Goal: Contribute content: Contribute content

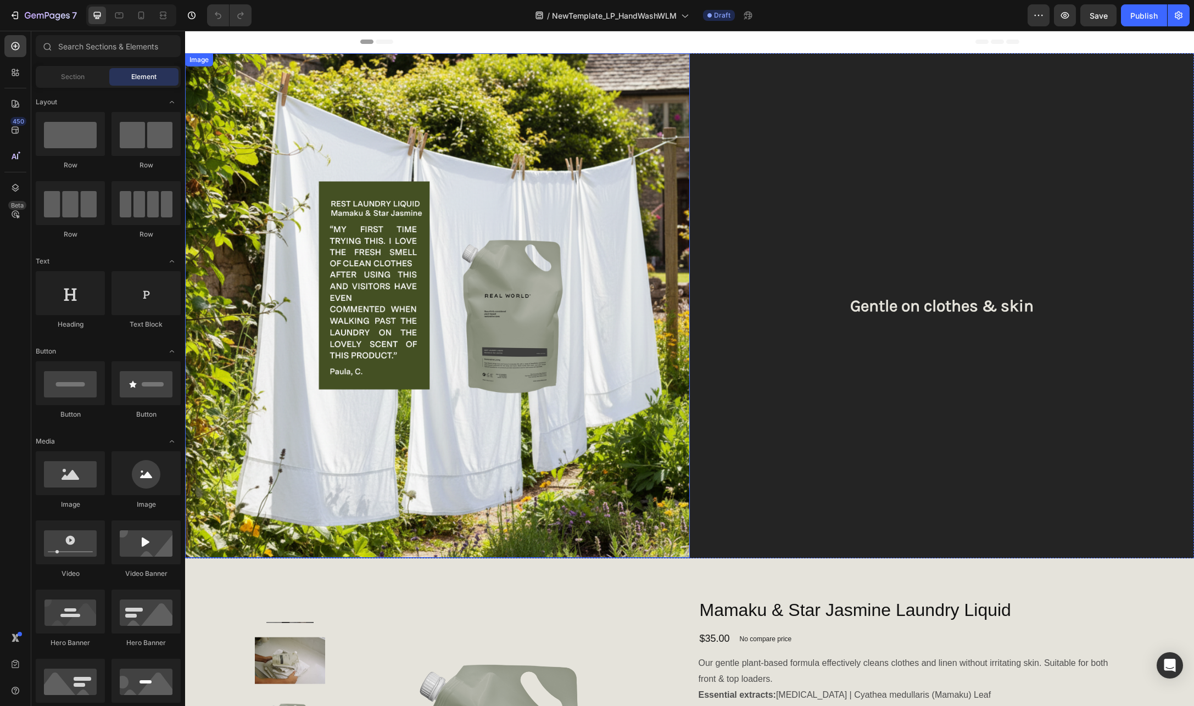
click at [481, 199] on img at bounding box center [437, 305] width 505 height 505
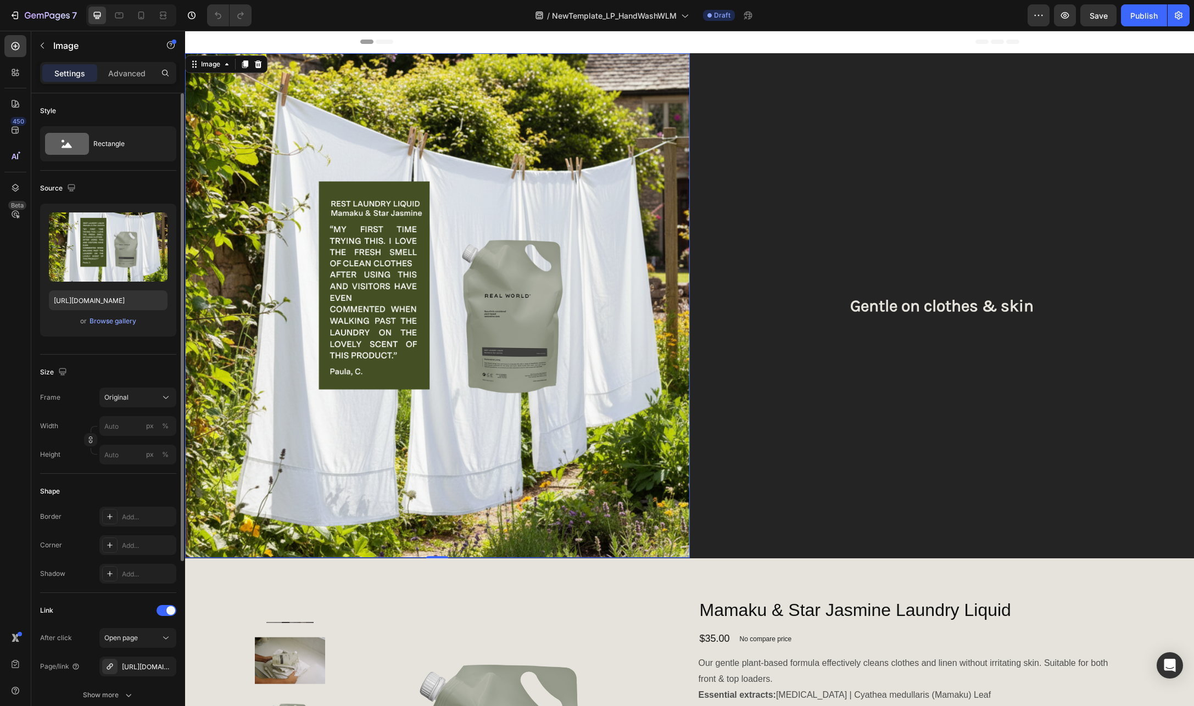
click at [109, 328] on div "Upload Image https://cdn.shopify.com/s/files/1/0593/1506/0924/files/gempages_57…" at bounding box center [108, 270] width 136 height 133
click at [116, 322] on div "Browse gallery" at bounding box center [113, 321] width 47 height 10
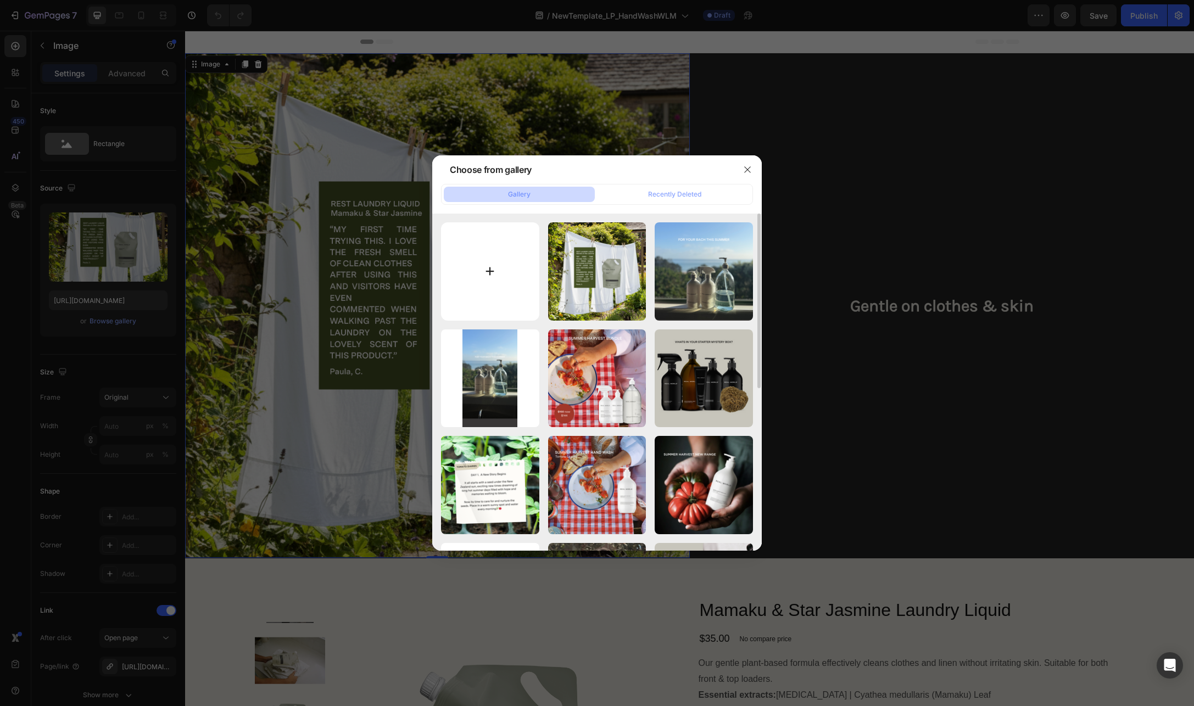
click at [489, 263] on input "file" at bounding box center [490, 271] width 98 height 98
type input "C:\fakepath\Loving this handwash. A beautiful citrus refreshing fragrance on my…"
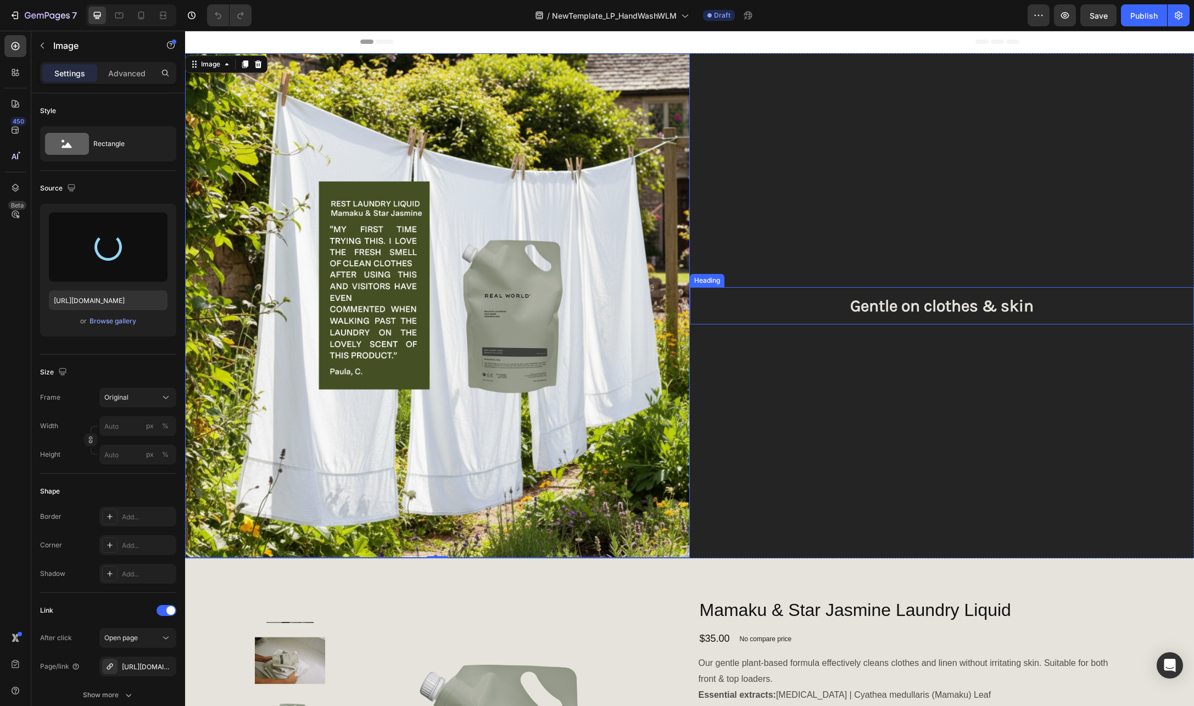
click at [994, 309] on h2 "Gentle on clothes & skin" at bounding box center [942, 305] width 505 height 37
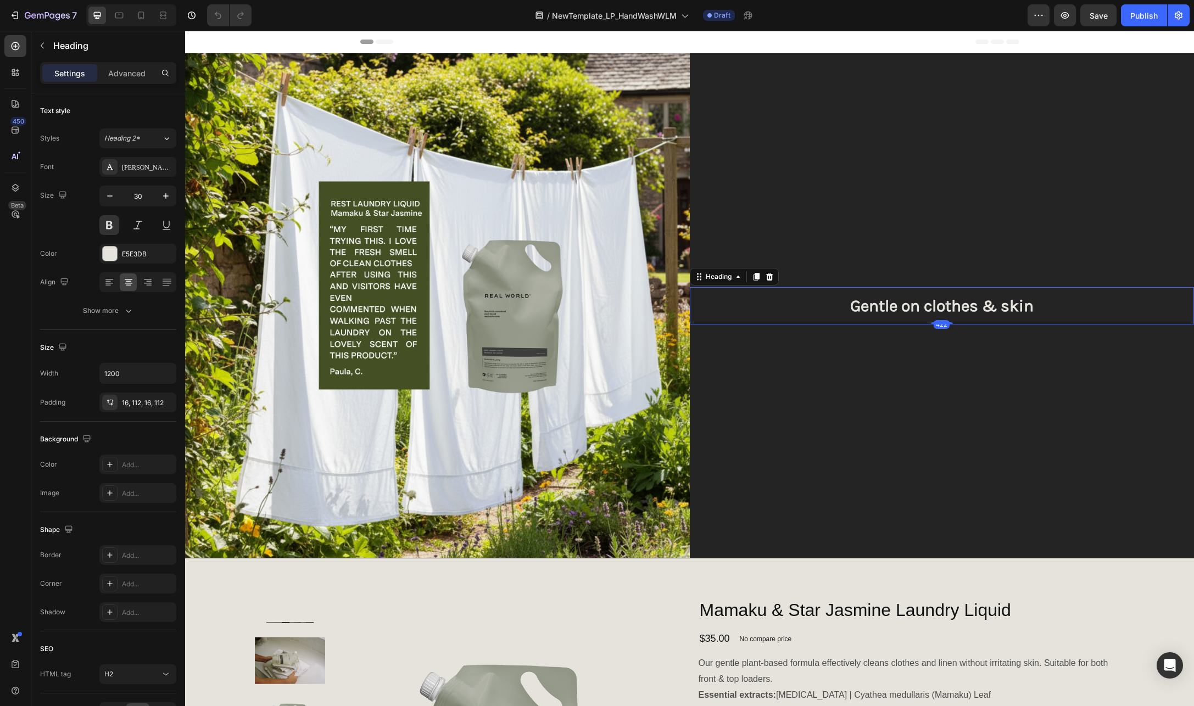
click at [1015, 302] on h2 "Gentle on clothes & skin" at bounding box center [942, 305] width 505 height 37
click at [1015, 302] on p "Gentle on clothes & skin" at bounding box center [942, 306] width 382 height 20
click at [1029, 309] on p "Gentle on clothes & "I love this Hnad Wash"" at bounding box center [942, 306] width 382 height 20
drag, startPoint x: 925, startPoint y: 304, endPoint x: 770, endPoint y: 303, distance: 155.4
click at [770, 303] on p "Gentle on clothes & "I love this Hand Wash"" at bounding box center [942, 306] width 382 height 20
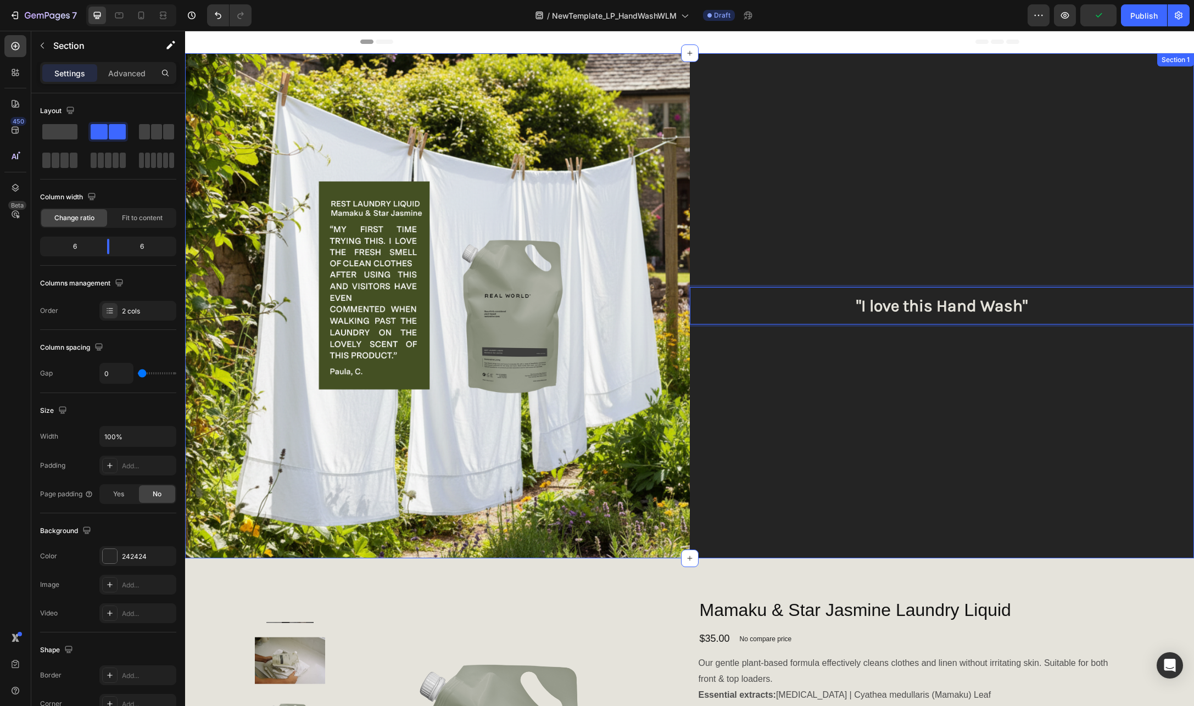
click at [884, 213] on div ""I love this Hand Wash" Heading 422" at bounding box center [942, 305] width 505 height 505
click at [1039, 299] on p ""I love this Hand Wash"" at bounding box center [942, 306] width 382 height 20
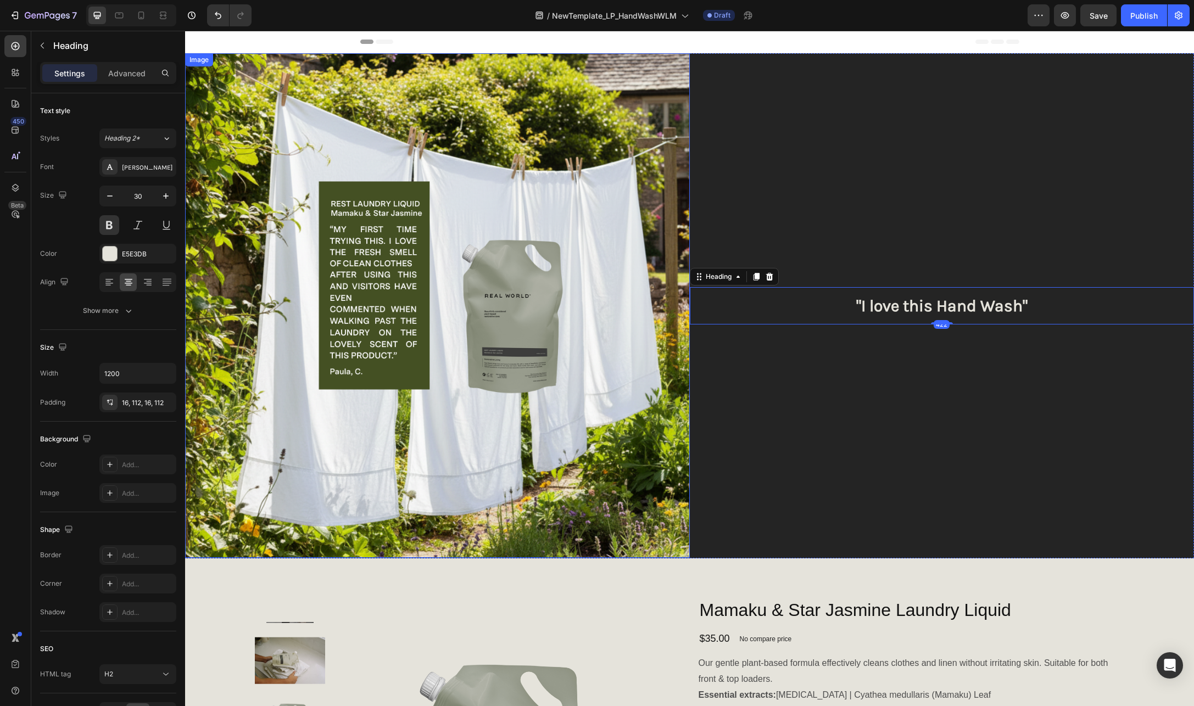
click at [457, 242] on img at bounding box center [437, 305] width 505 height 505
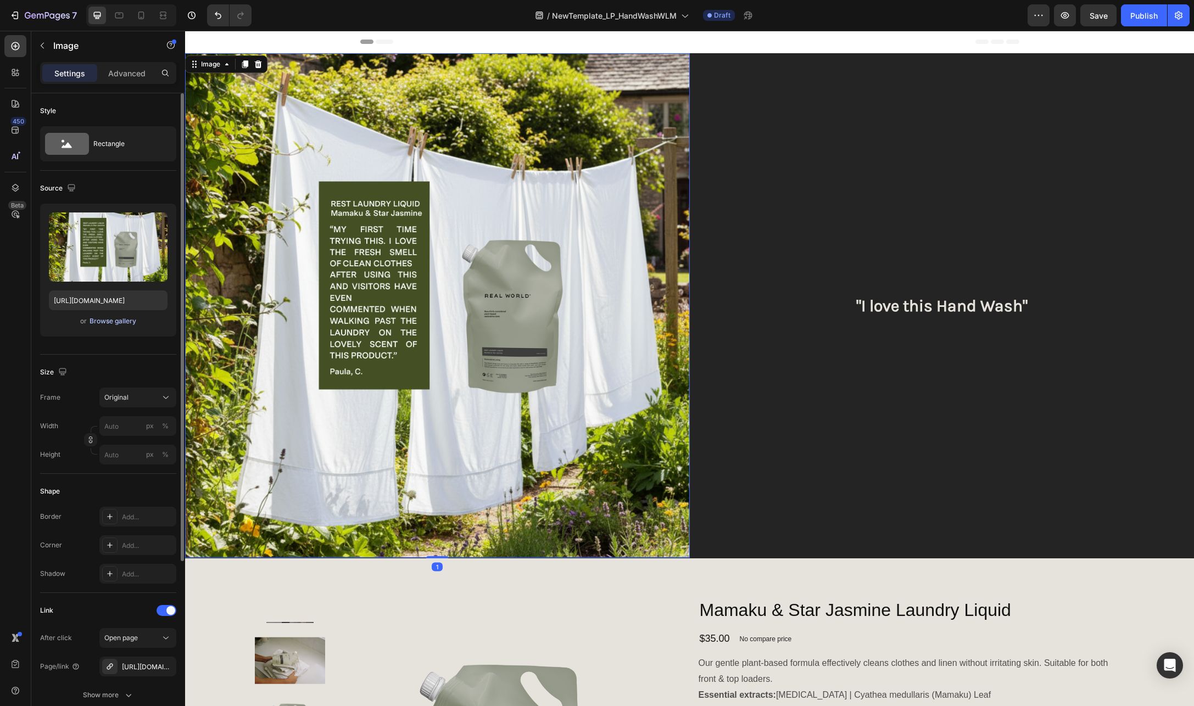
click at [108, 322] on div "Browse gallery" at bounding box center [113, 321] width 47 height 10
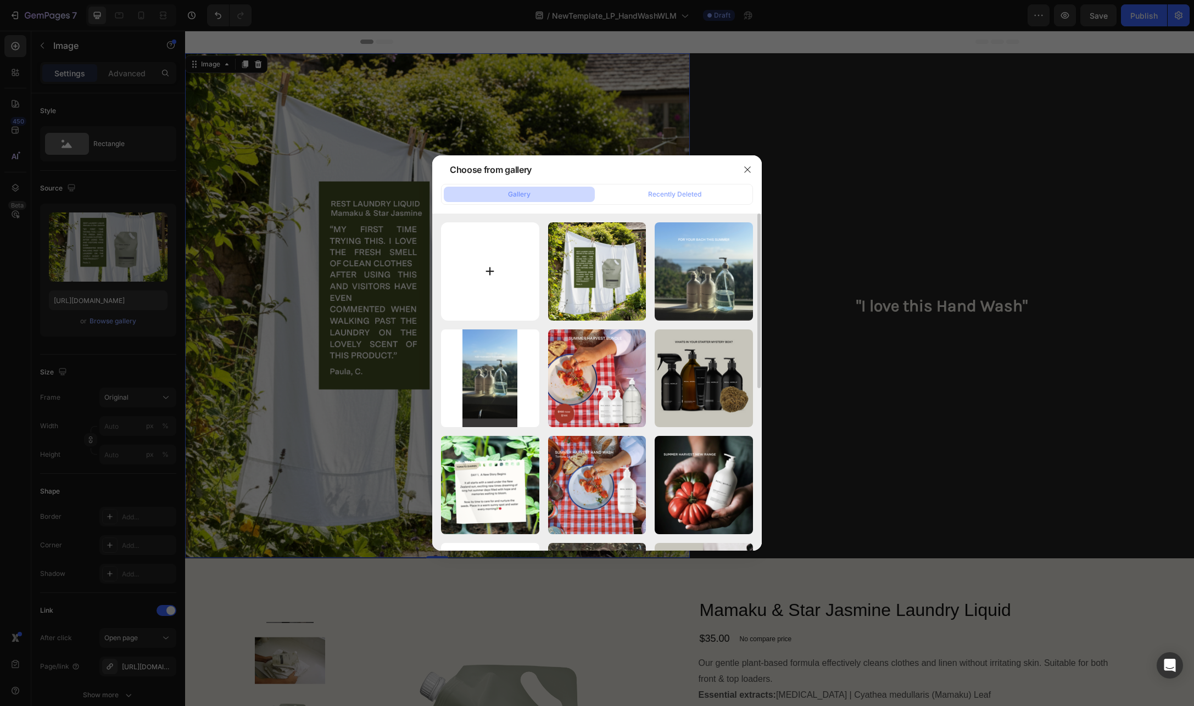
click at [492, 270] on input "file" at bounding box center [490, 271] width 98 height 98
type input "C:\fakepath\Loving this handwash. A beautiful citrus refreshing fragrance on my…"
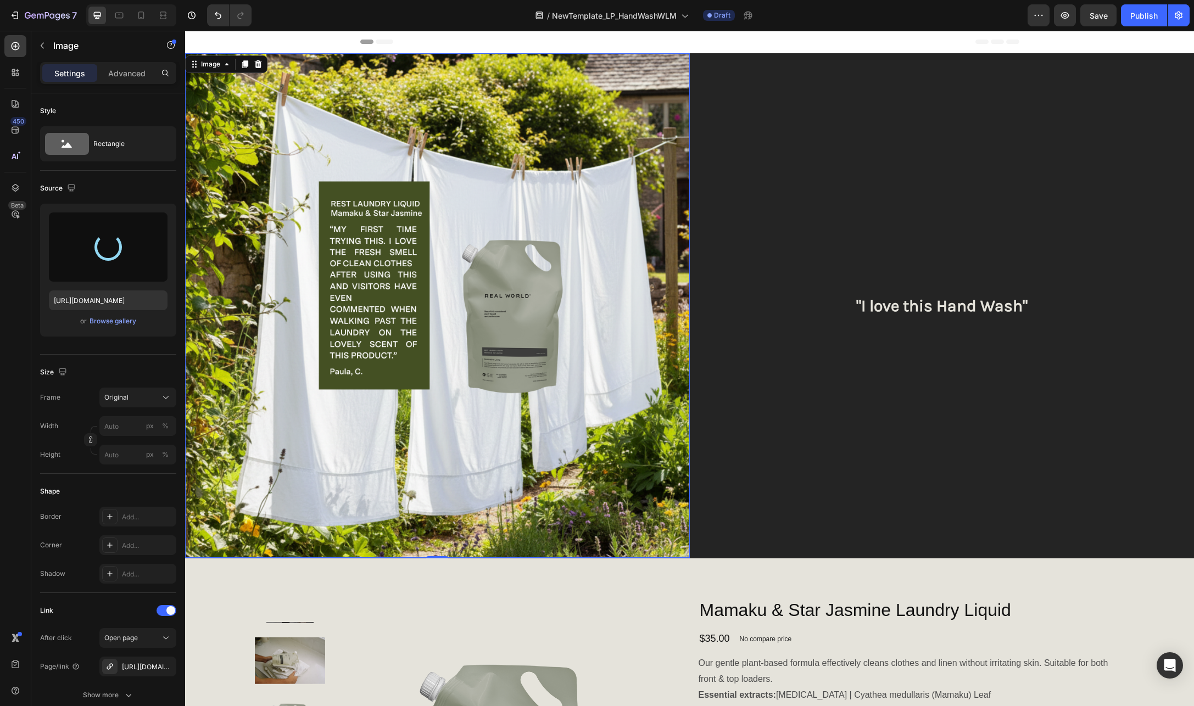
type input "https://cdn.shopify.com/s/files/1/0593/1506/0924/files/gempages_573891662921597…"
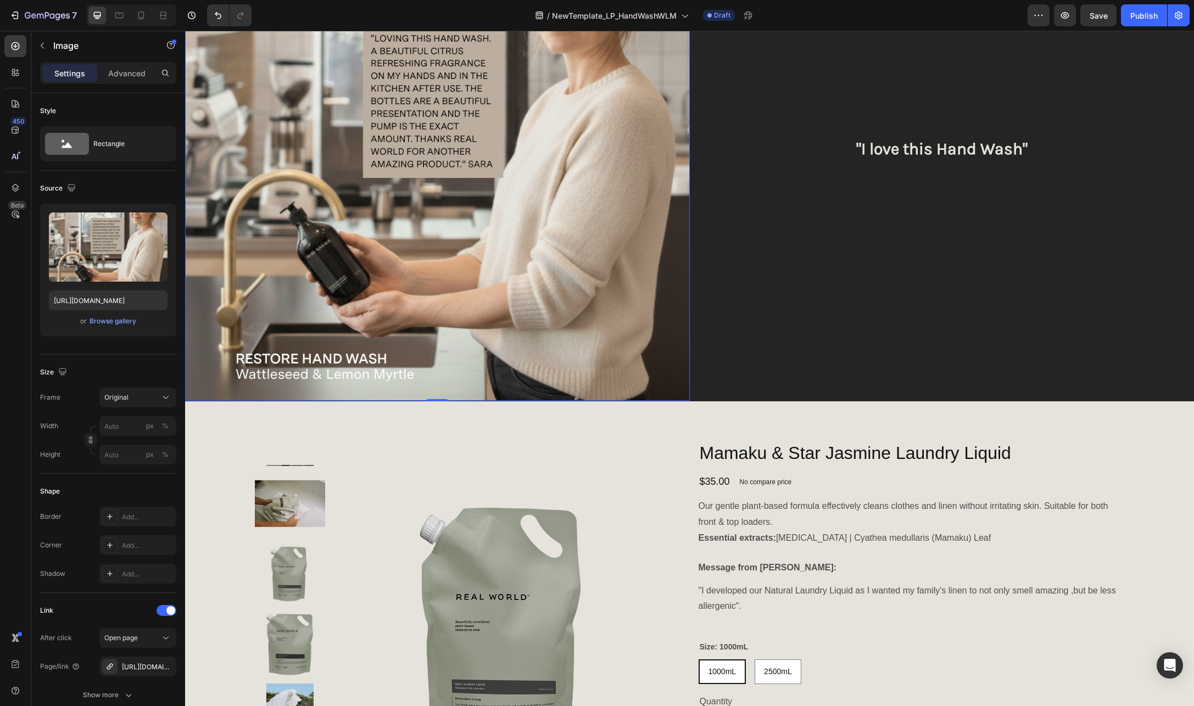
scroll to position [162, 0]
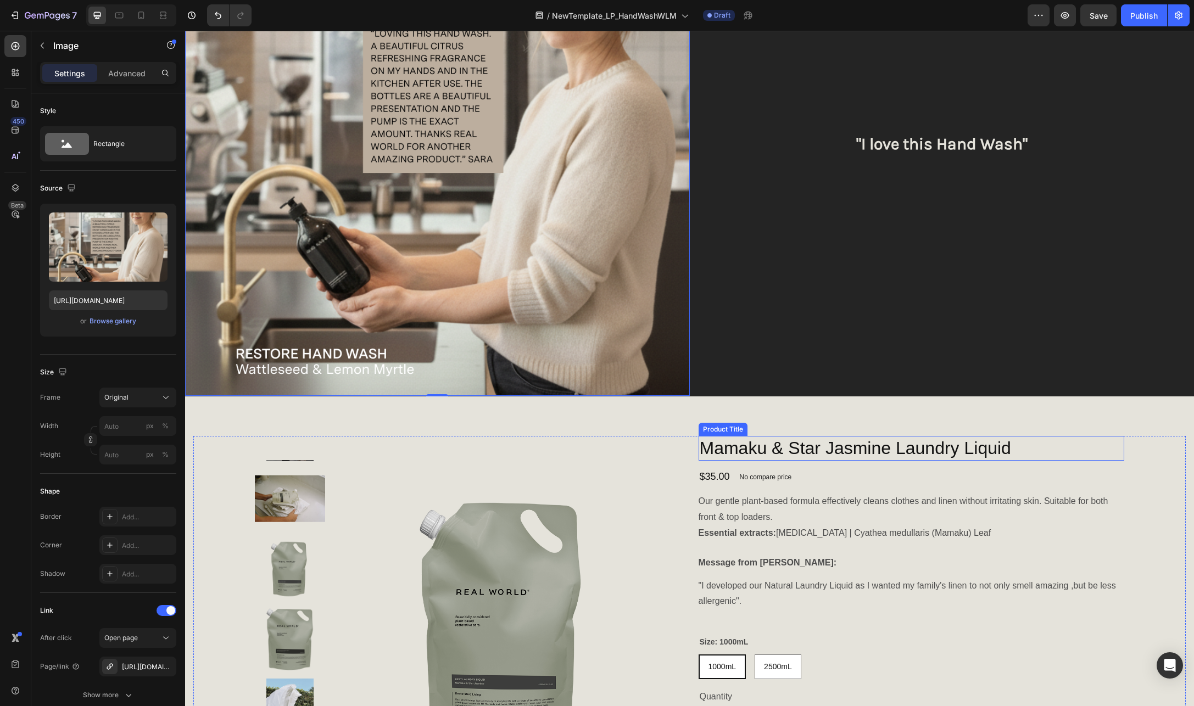
click at [825, 449] on h1 "Mamaku & Star Jasmine Laundry Liquid" at bounding box center [912, 448] width 426 height 25
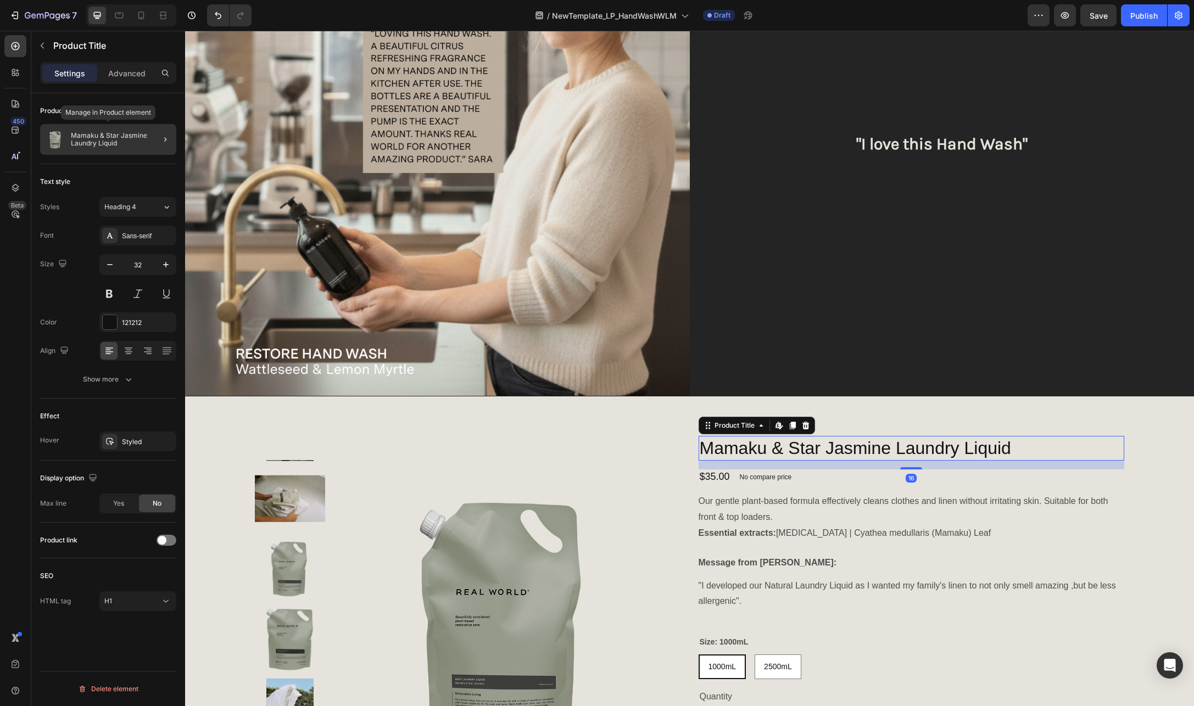
click at [91, 133] on p "Mamaku & Star Jasmine Laundry Liquid" at bounding box center [121, 139] width 101 height 15
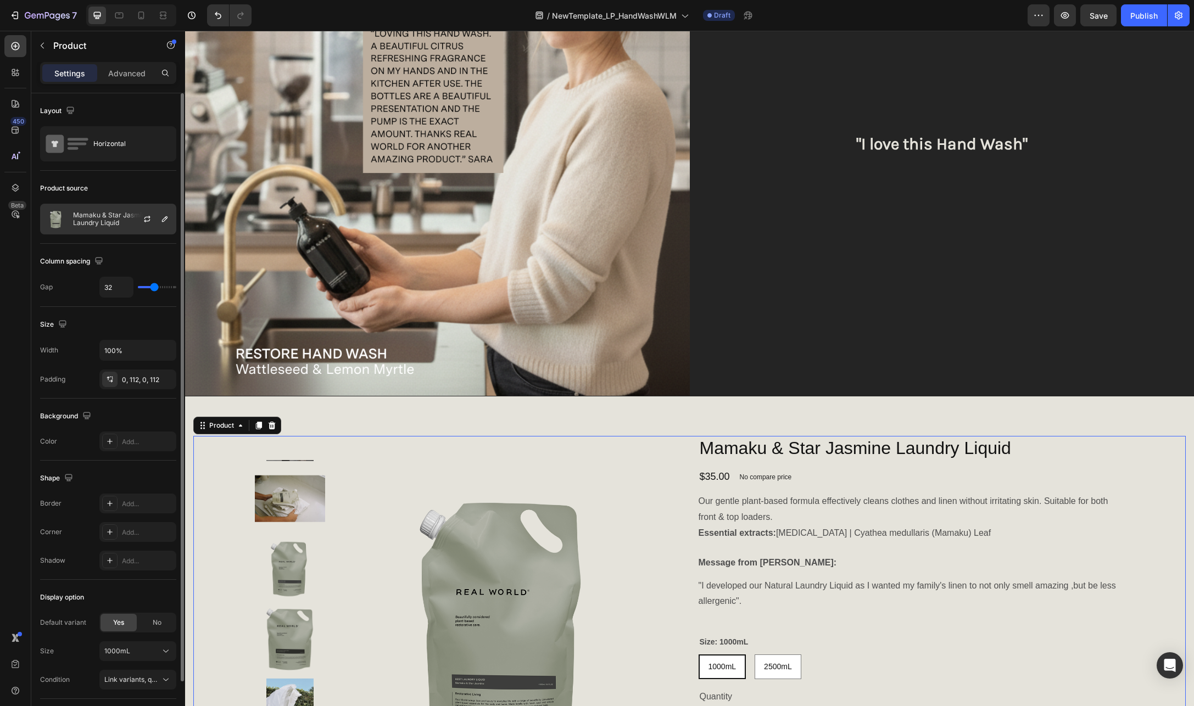
click at [91, 220] on p "Mamaku & Star Jasmine Laundry Liquid" at bounding box center [122, 218] width 98 height 15
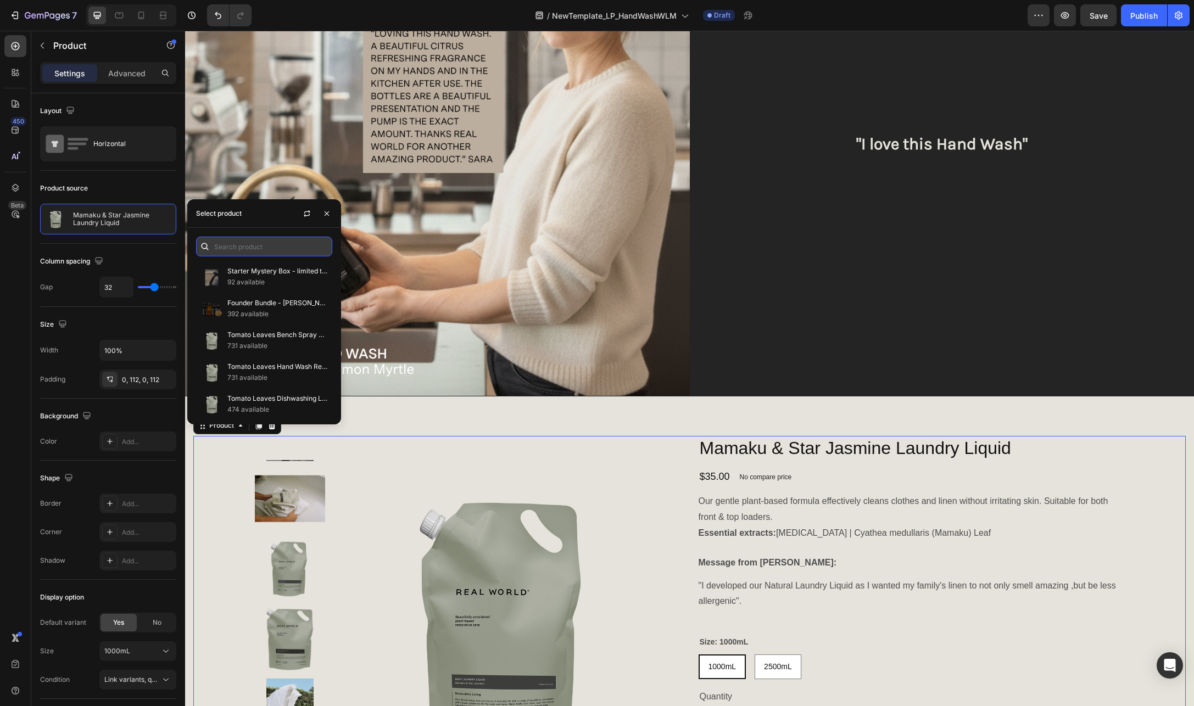
click at [274, 248] on input "text" at bounding box center [264, 247] width 136 height 20
click at [299, 369] on p "Wattleseed & Lemon Myrtle Hand Wash" at bounding box center [277, 364] width 100 height 11
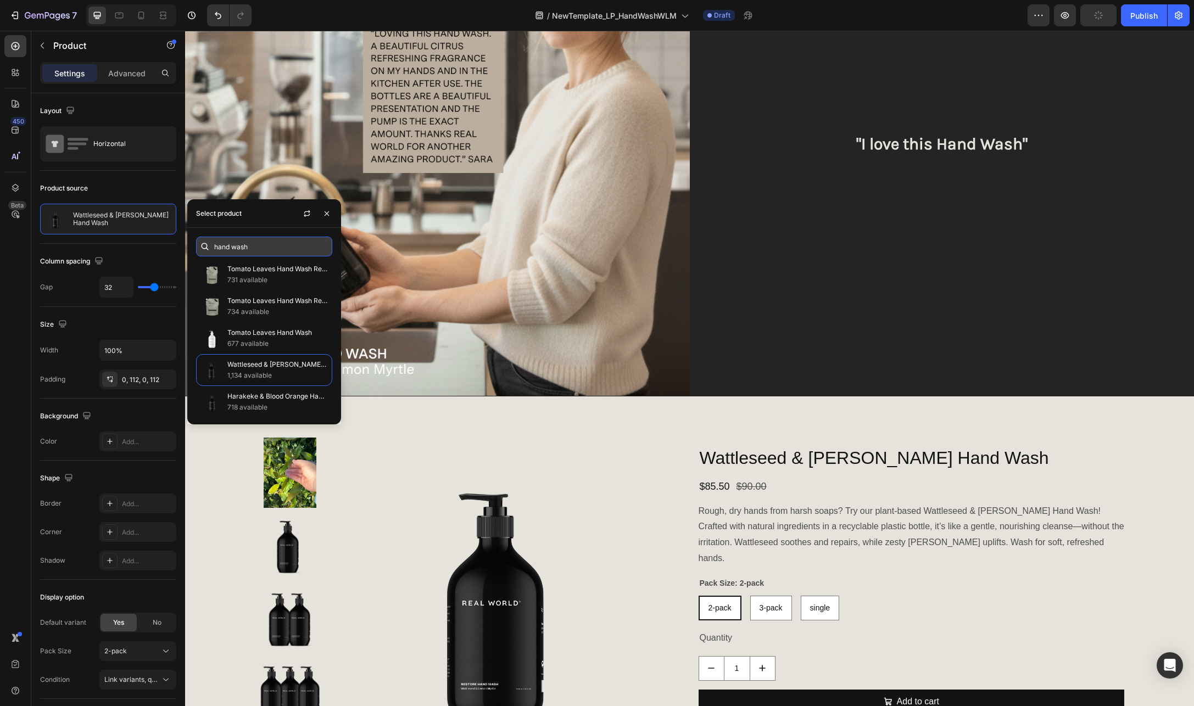
click at [239, 248] on input "hand wash" at bounding box center [264, 247] width 136 height 20
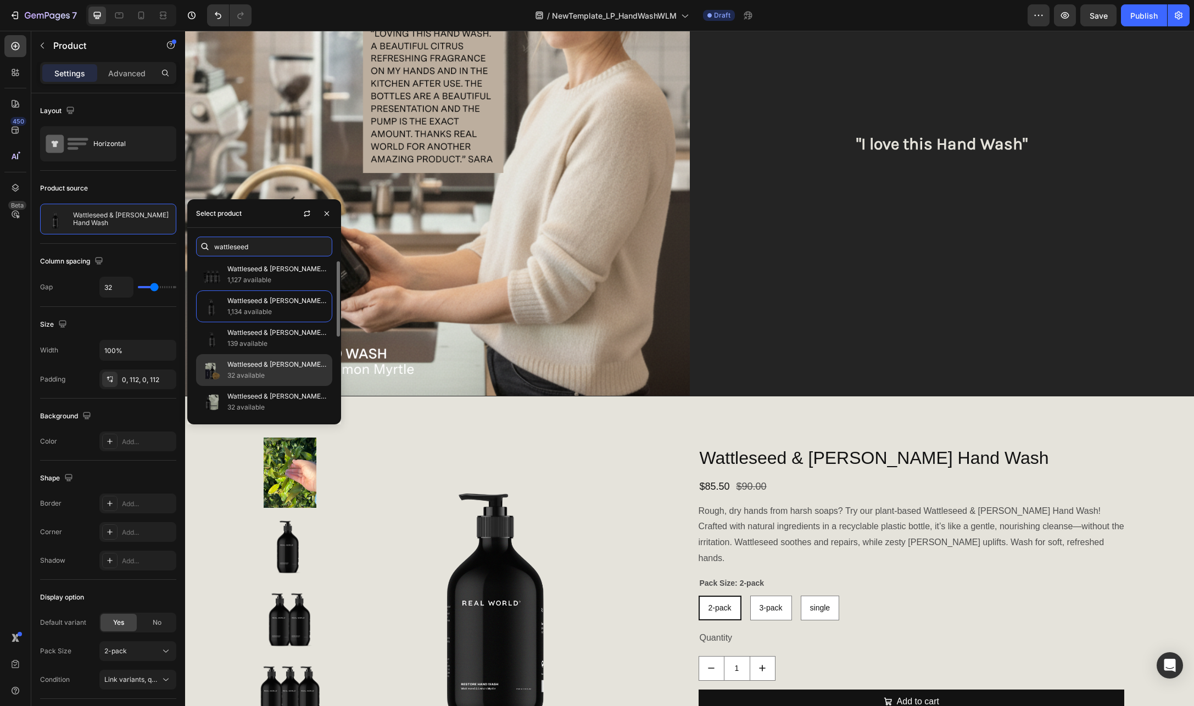
type input "wattleseed"
click at [272, 365] on p "Wattleseed & [PERSON_NAME] Body Bundle" at bounding box center [277, 364] width 100 height 11
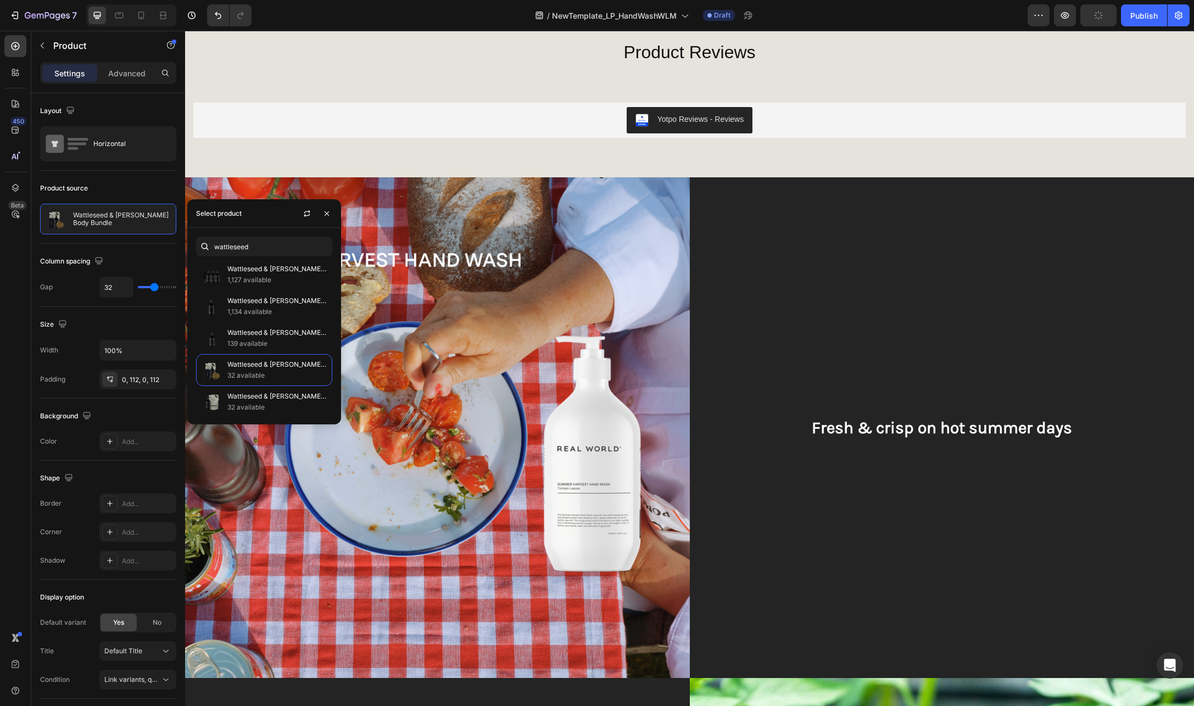
scroll to position [0, 0]
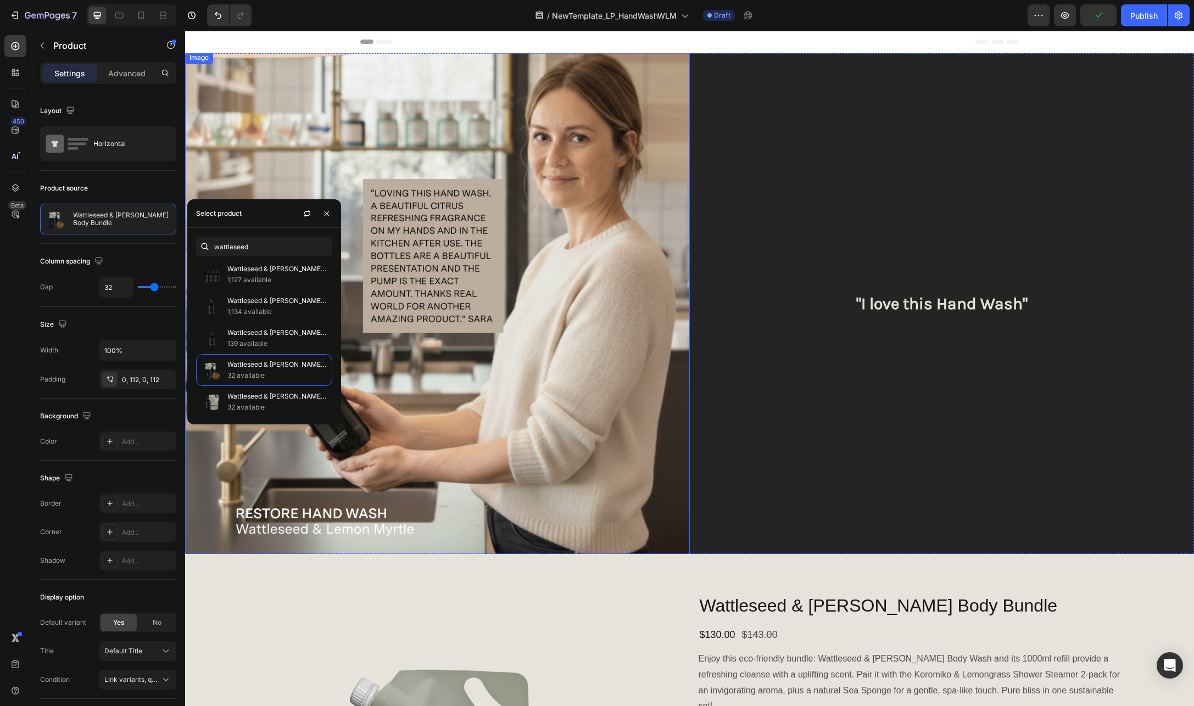
click at [536, 180] on img at bounding box center [437, 303] width 505 height 505
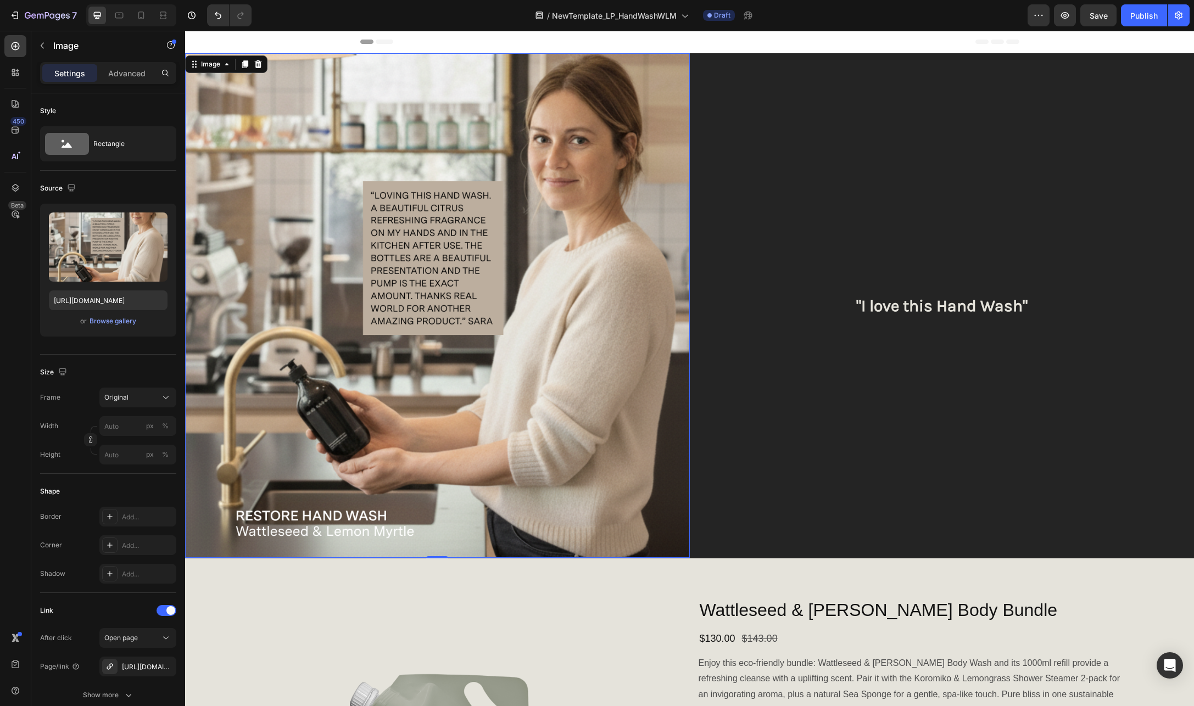
click at [227, 266] on img at bounding box center [437, 305] width 505 height 505
click at [153, 666] on div "https://realworldnz.com/kitchen-laundry/mamaku-star-jasmine" at bounding box center [138, 667] width 32 height 10
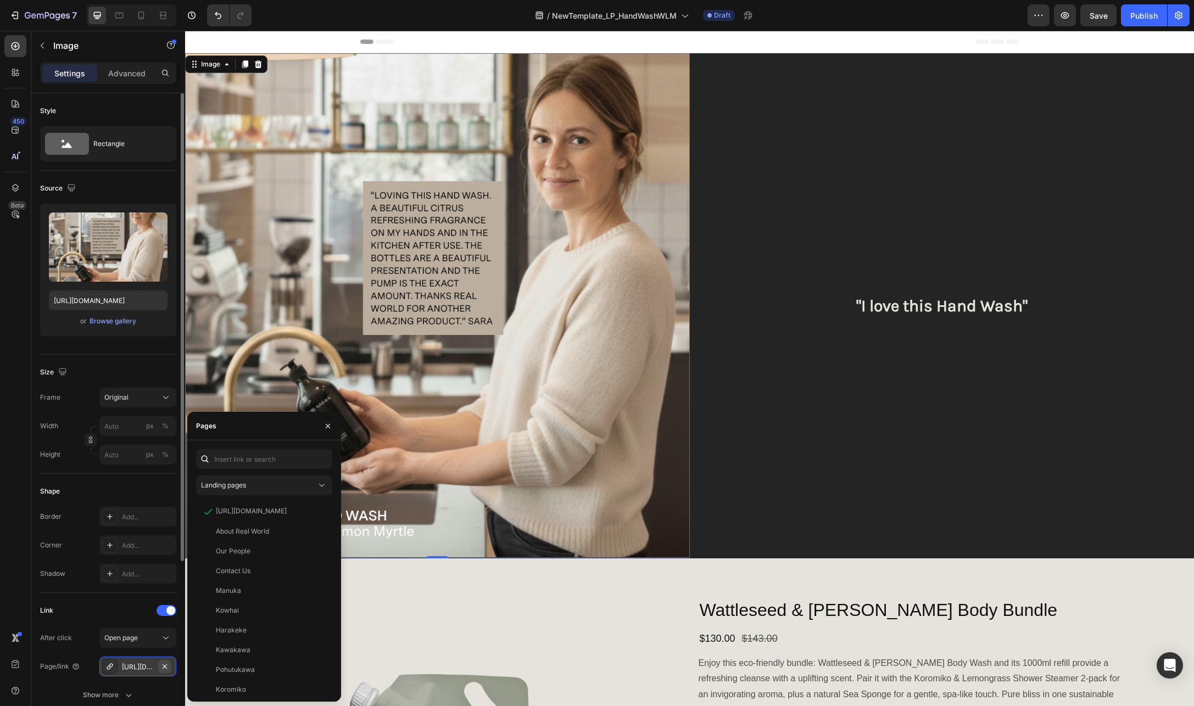
click at [165, 664] on icon "button" at bounding box center [164, 666] width 9 height 9
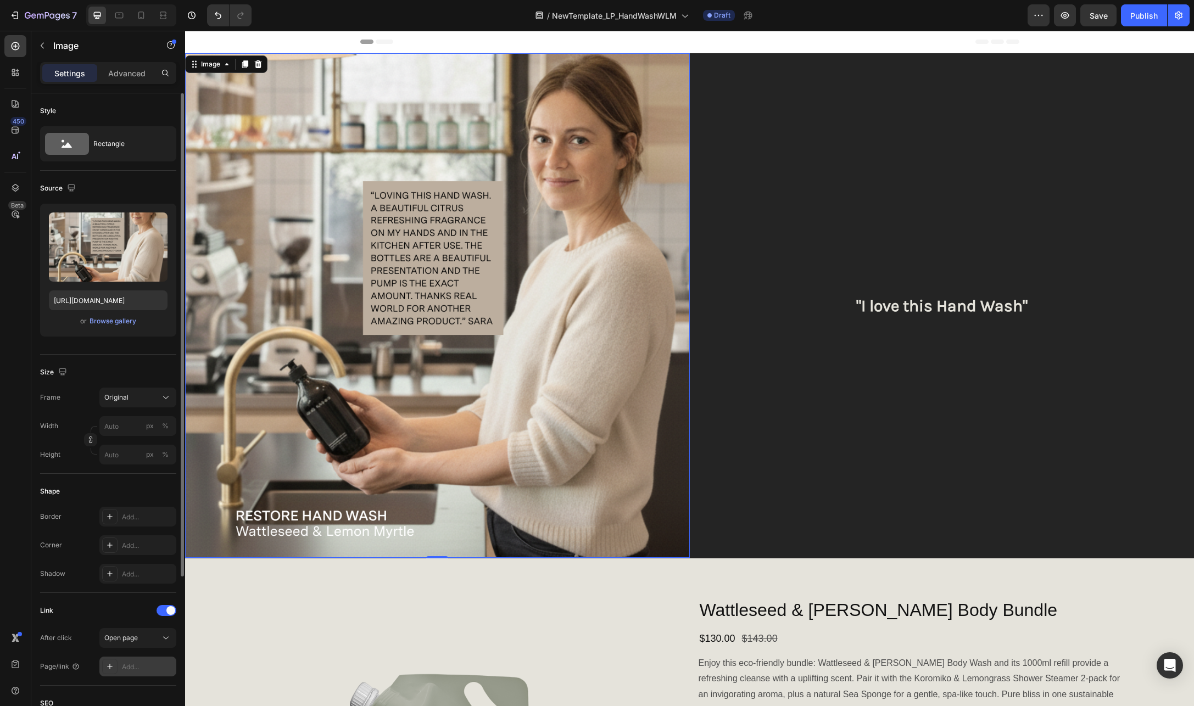
click at [122, 670] on div "Add..." at bounding box center [148, 667] width 52 height 10
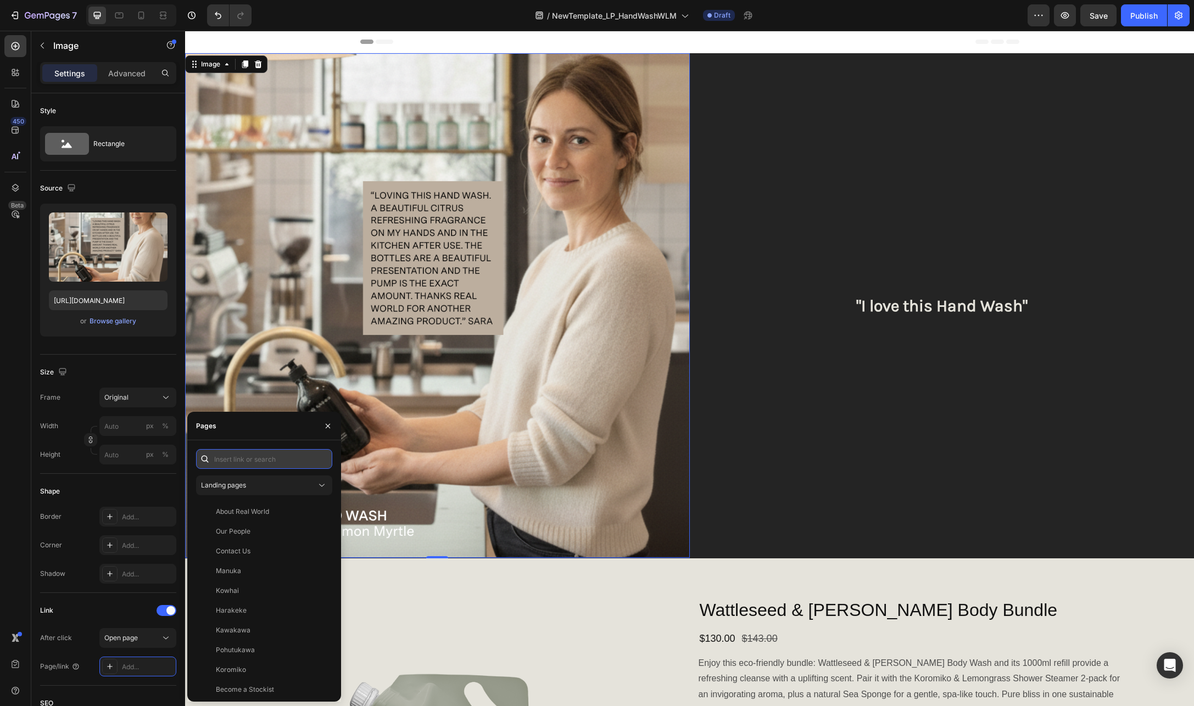
paste input "https://realworldnz.com/collections/curated-bundles/products/wattleseed-body-bu…"
type input "https://realworldnz.com/collections/curated-bundles/products/wattleseed-body-bu…"
click at [259, 486] on div "https://realworldnz.com/collections/curated-bundles/products/wattleseed-body-bu…" at bounding box center [251, 486] width 71 height 10
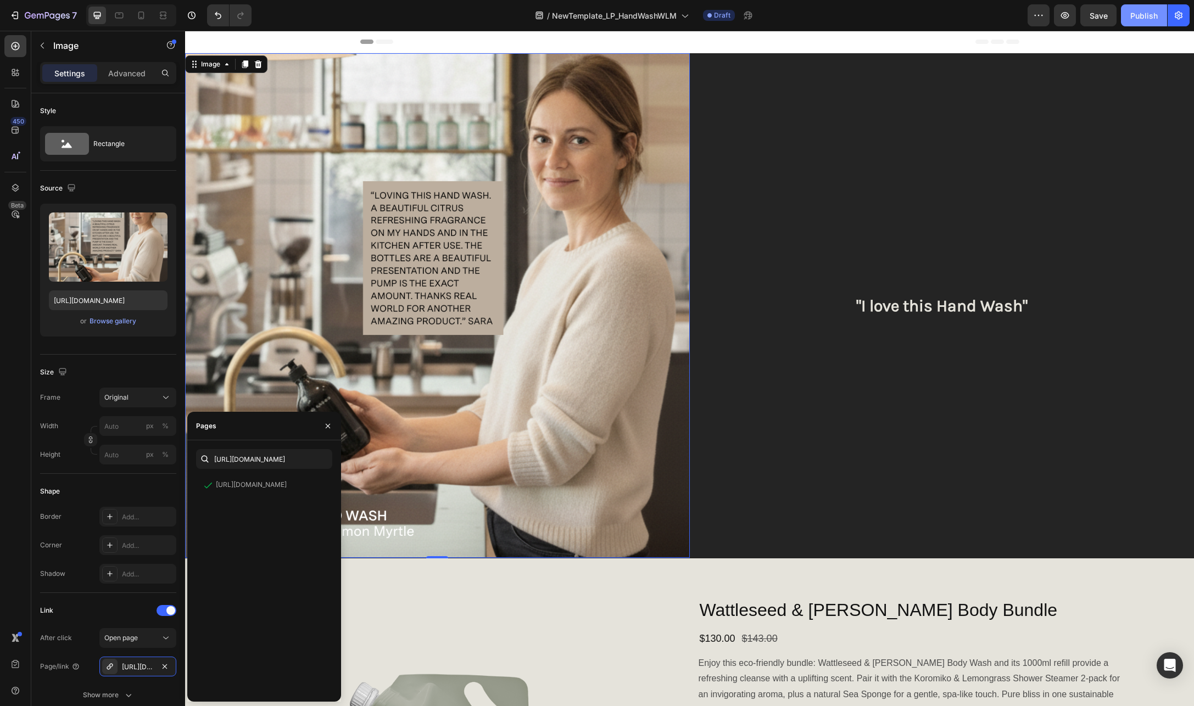
click at [1149, 18] on div "Publish" at bounding box center [1143, 16] width 27 height 12
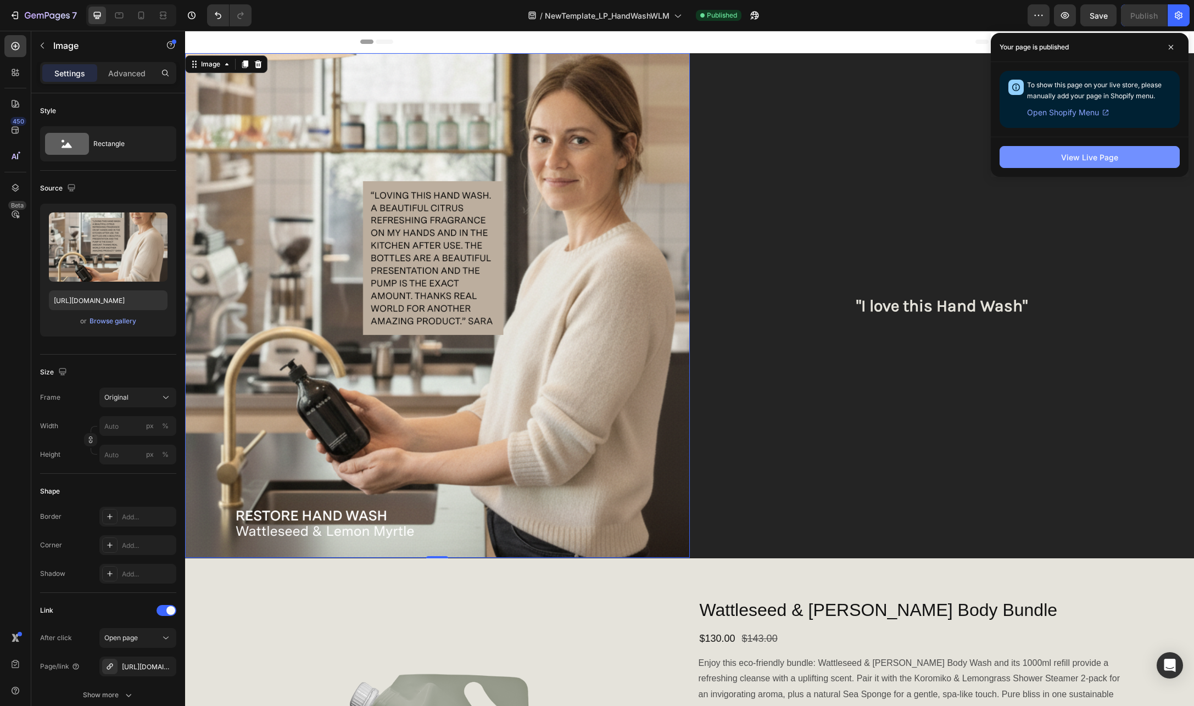
click at [1119, 164] on button "View Live Page" at bounding box center [1090, 157] width 180 height 22
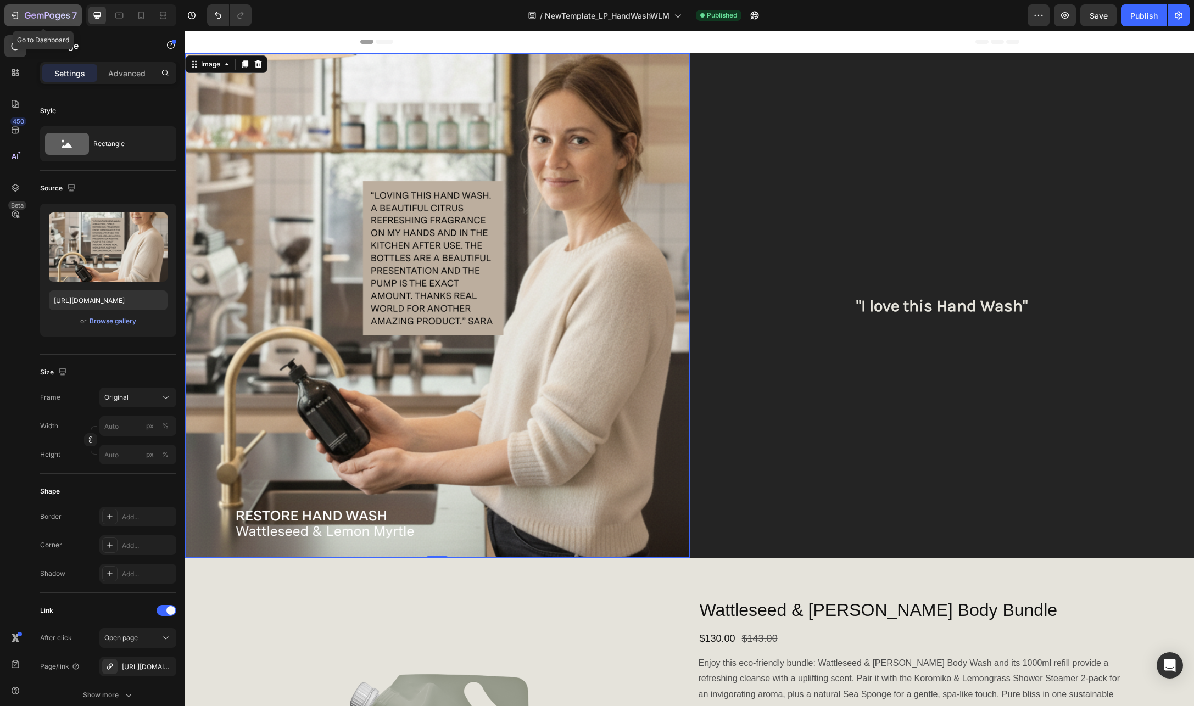
click at [30, 14] on icon "button" at bounding box center [28, 15] width 6 height 7
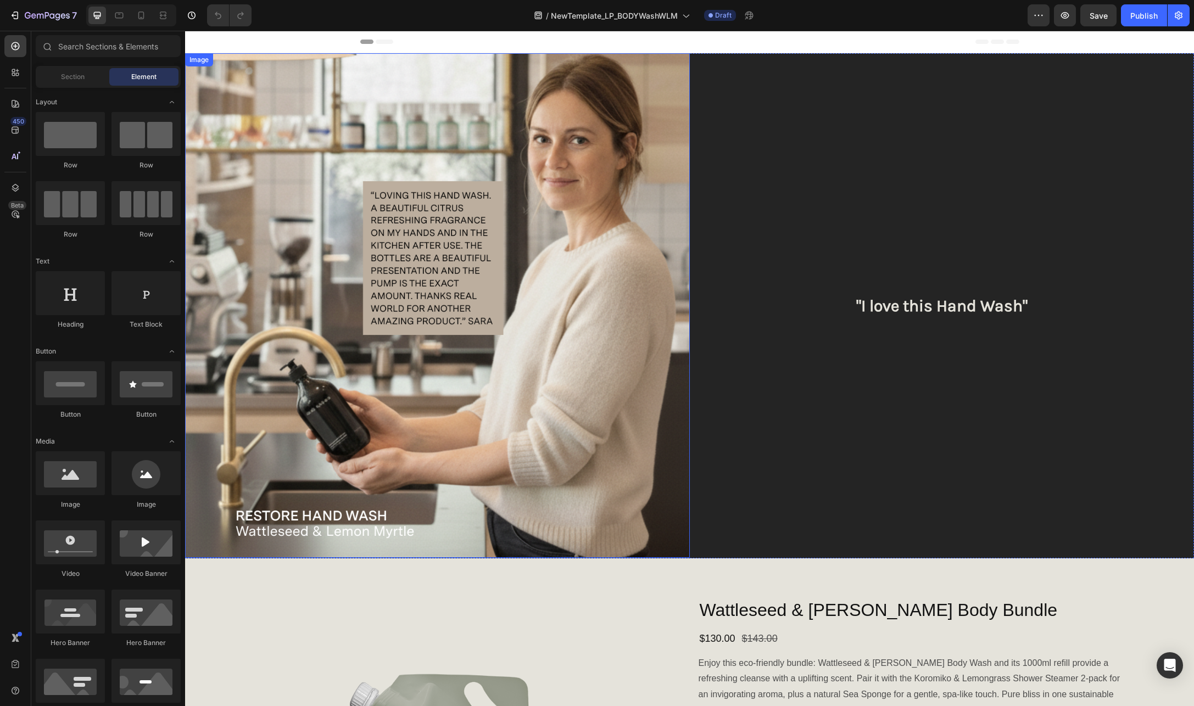
click at [338, 226] on img at bounding box center [437, 305] width 505 height 505
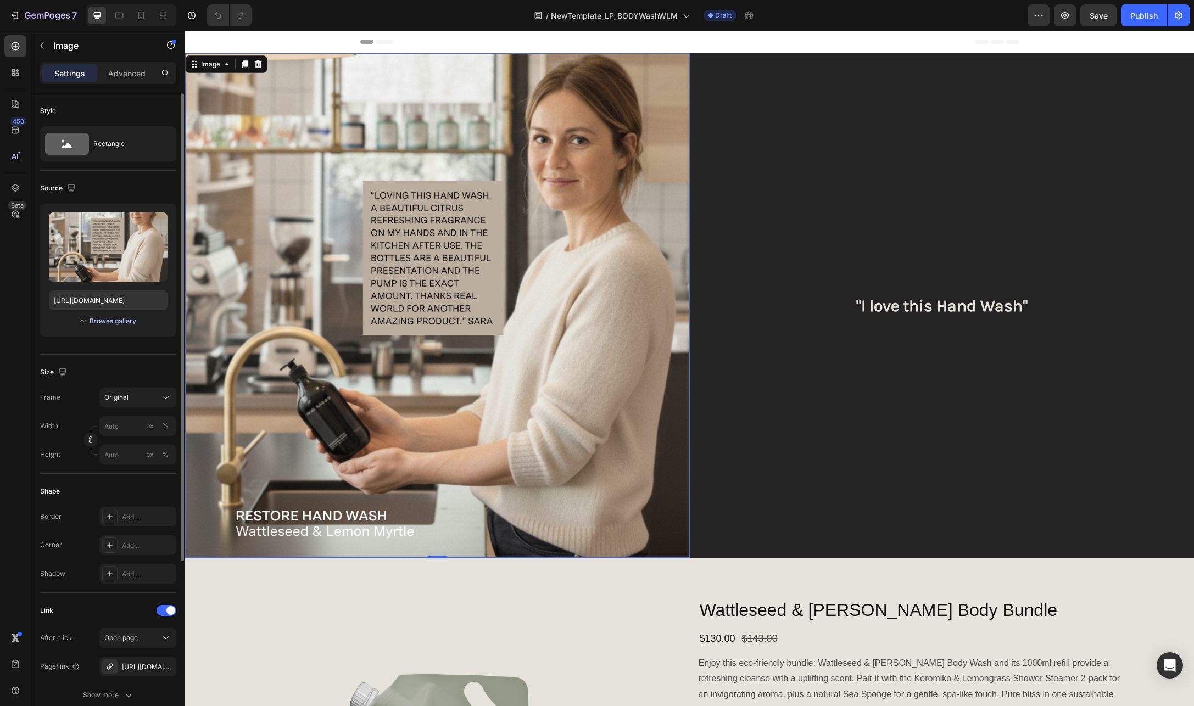
click at [115, 320] on div "Browse gallery" at bounding box center [113, 321] width 47 height 10
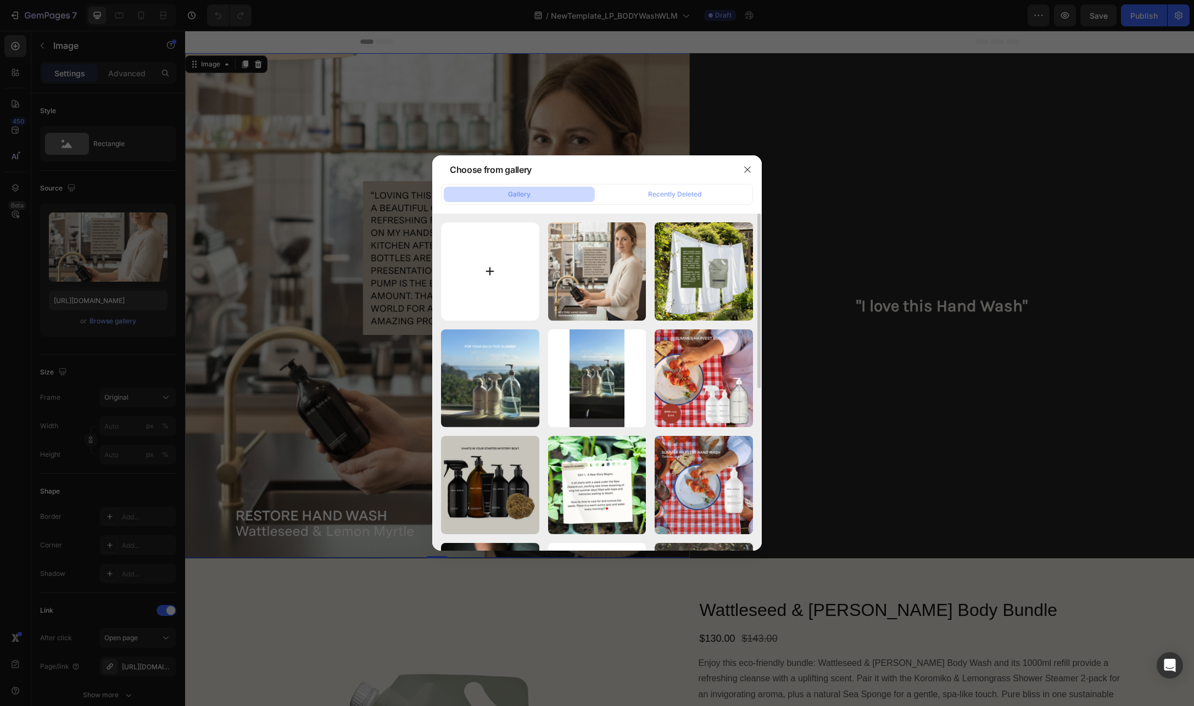
click at [481, 270] on input "file" at bounding box center [490, 271] width 98 height 98
type input "C:\fakepath\Copy of Copy of Copy of Untitled (1080 x 1080 px) (1).png"
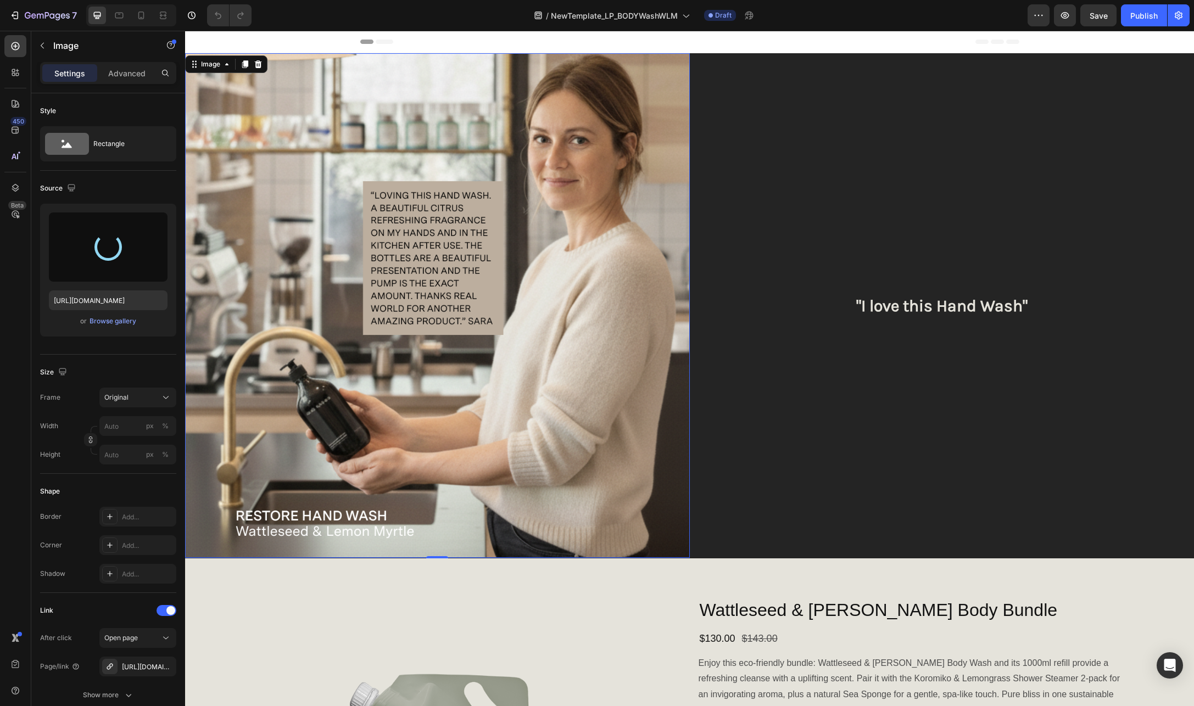
type input "[URL][DOMAIN_NAME]"
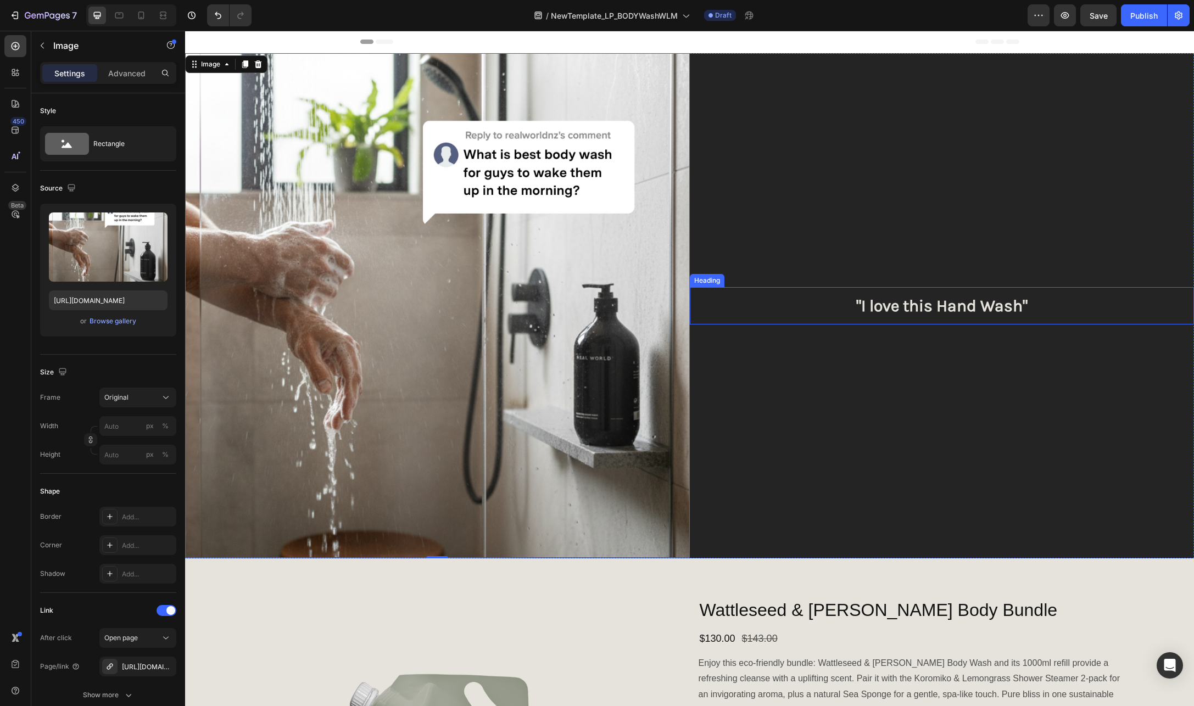
click at [967, 300] on h2 ""I love this Hand Wash"" at bounding box center [942, 305] width 505 height 37
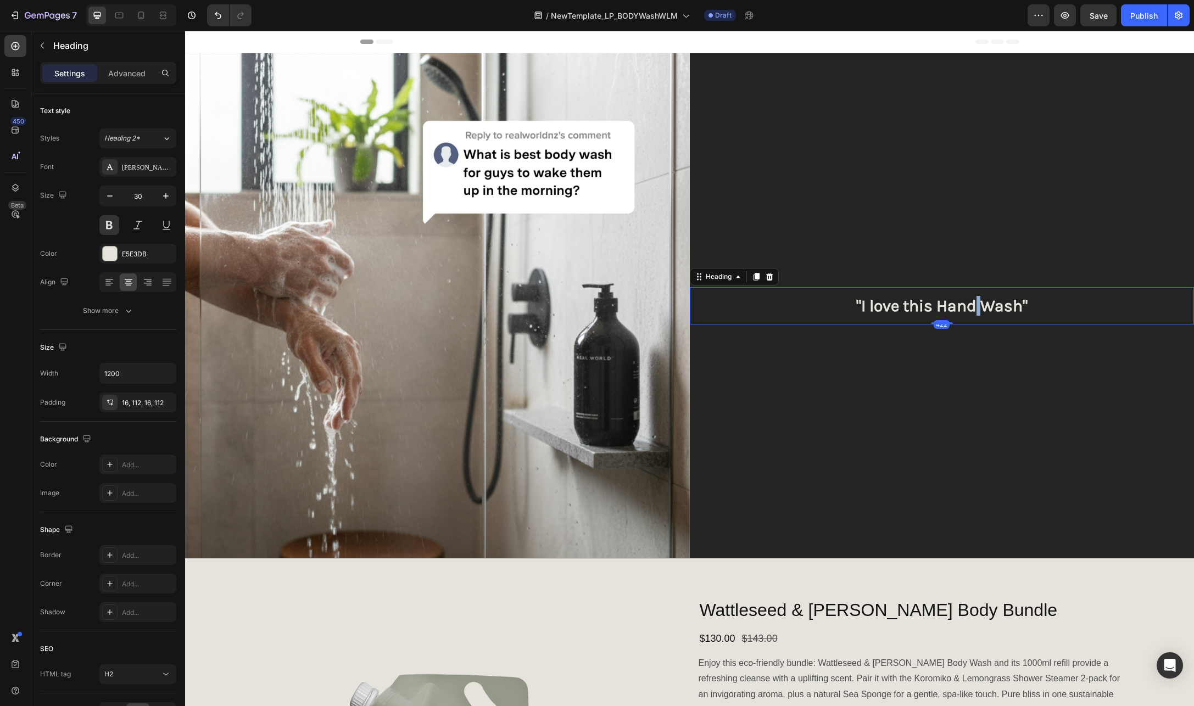
click at [967, 300] on h2 ""I love this Hand Wash"" at bounding box center [942, 305] width 505 height 37
click at [1011, 310] on p ""I love this Hand Wash"" at bounding box center [942, 306] width 382 height 20
drag, startPoint x: 1019, startPoint y: 304, endPoint x: 863, endPoint y: 310, distance: 155.5
click at [863, 310] on p ""I love this Hand Wash"" at bounding box center [942, 306] width 382 height 20
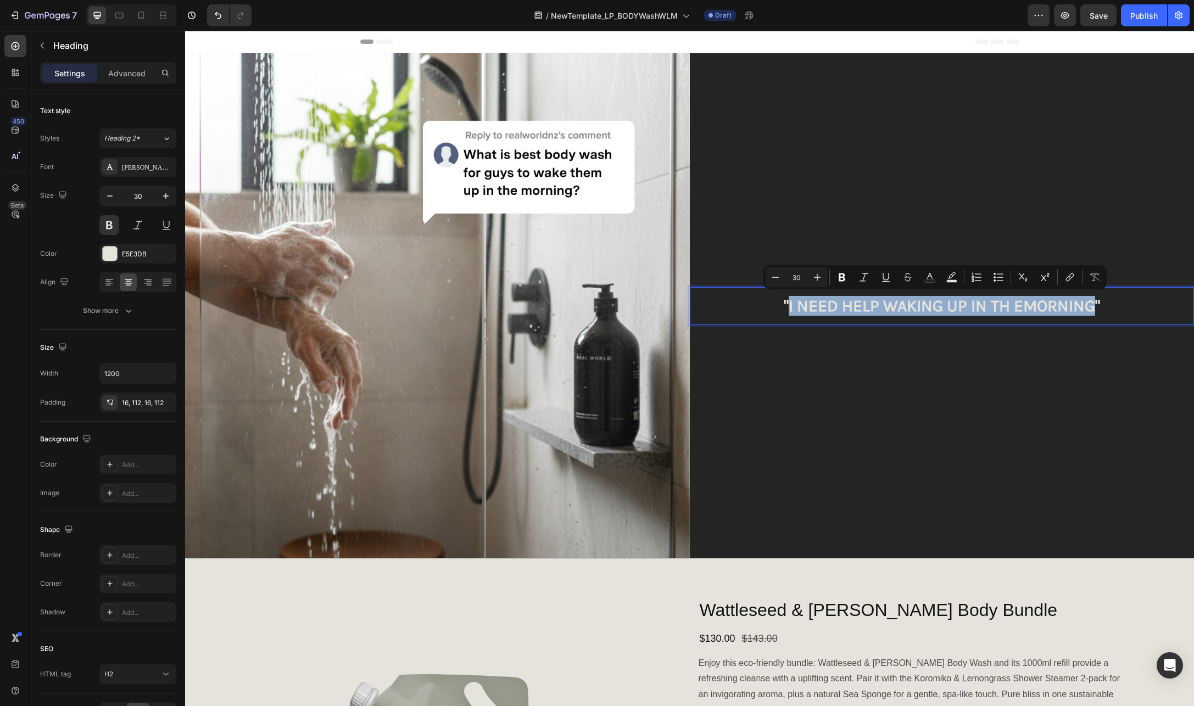
drag, startPoint x: 784, startPoint y: 304, endPoint x: 1090, endPoint y: 311, distance: 305.5
click at [1090, 311] on p ""I NEED HELP WAKING UP IN TH EMORNING"" at bounding box center [942, 306] width 382 height 20
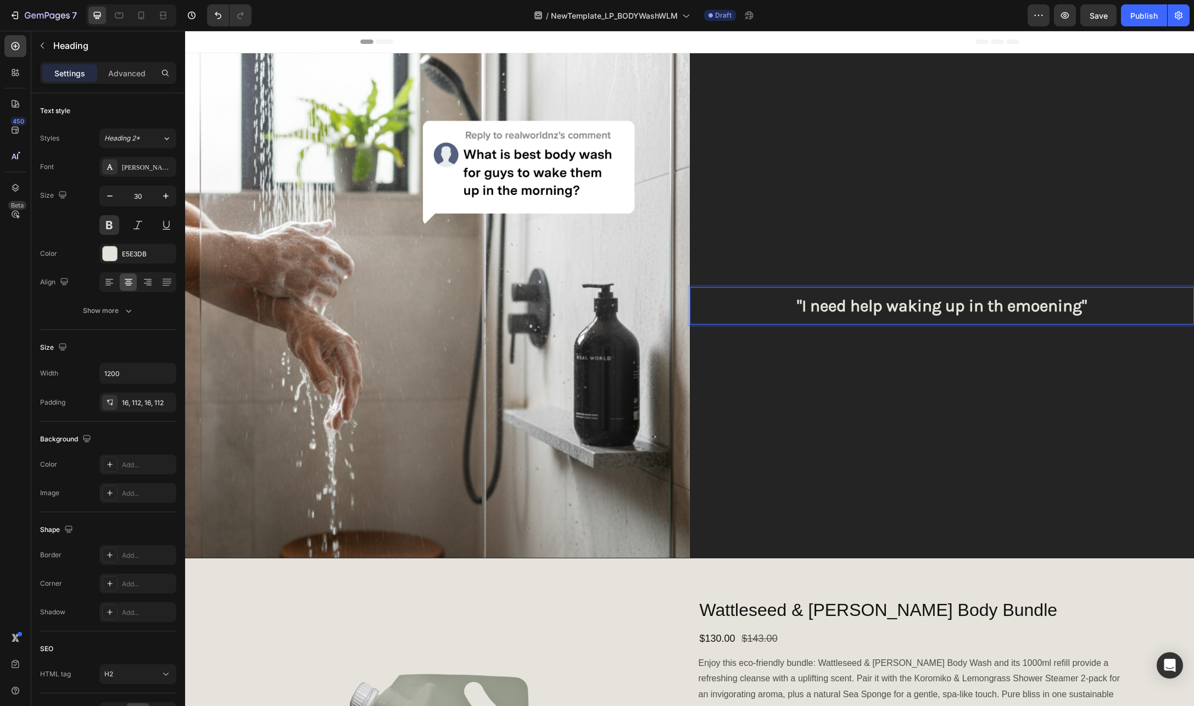
click at [1028, 305] on p ""I need help waking up in th emoening"" at bounding box center [942, 306] width 382 height 20
click at [1028, 304] on p ""I need help waking up in th emoening"" at bounding box center [942, 306] width 382 height 20
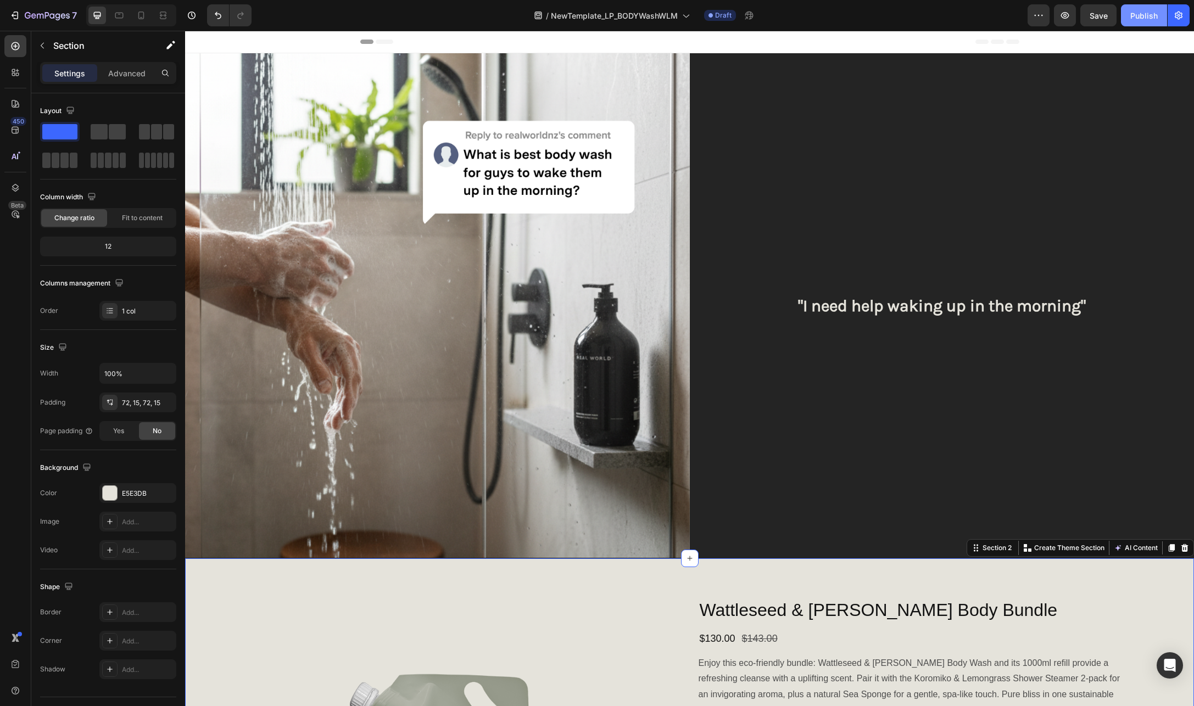
click at [1138, 17] on div "Publish" at bounding box center [1143, 16] width 27 height 12
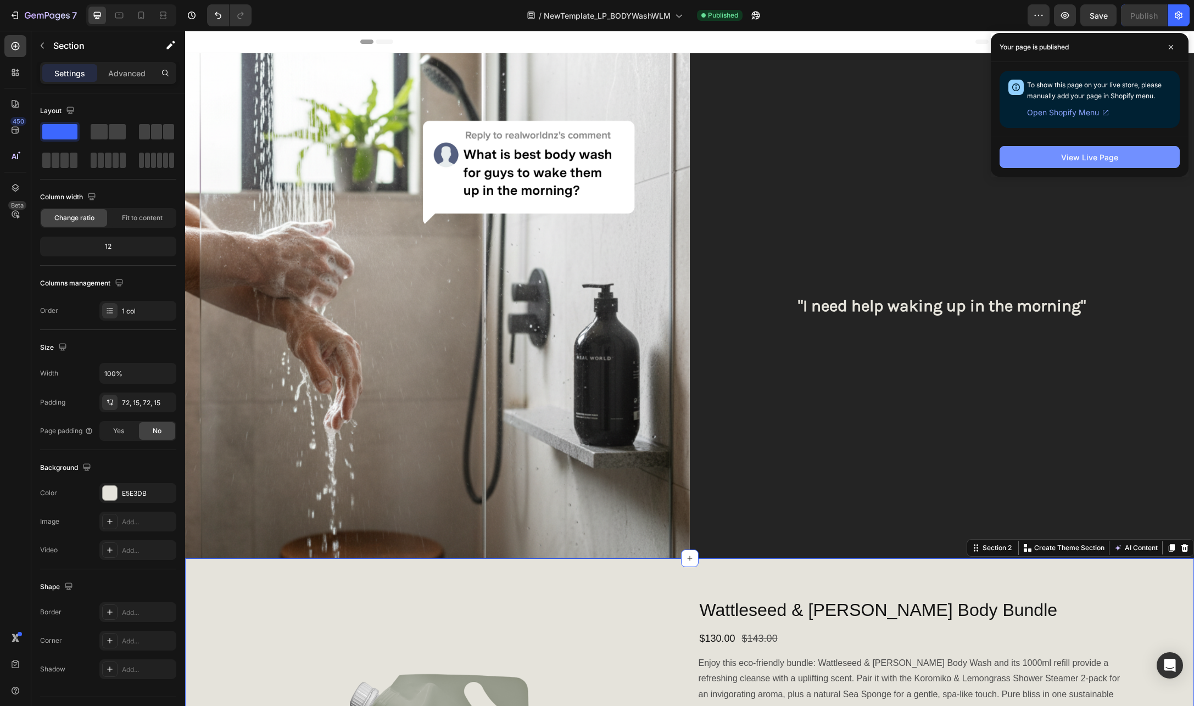
click at [1101, 155] on div "View Live Page" at bounding box center [1089, 158] width 57 height 12
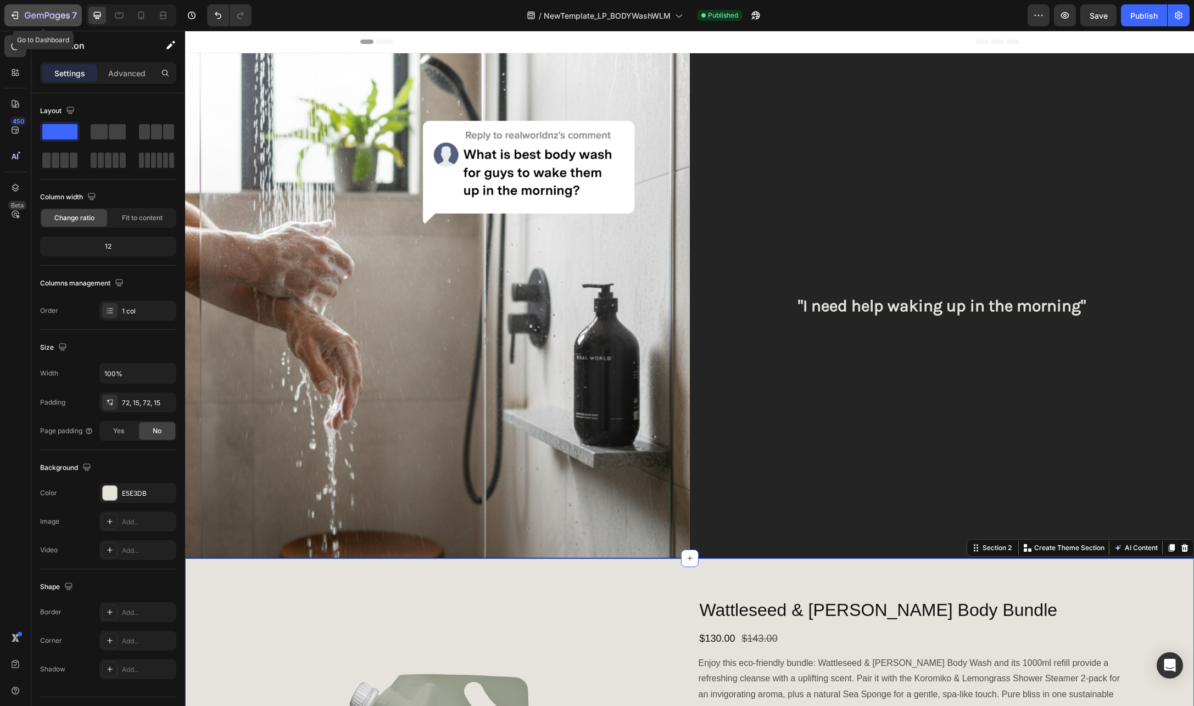
click at [20, 14] on div "7" at bounding box center [43, 15] width 68 height 13
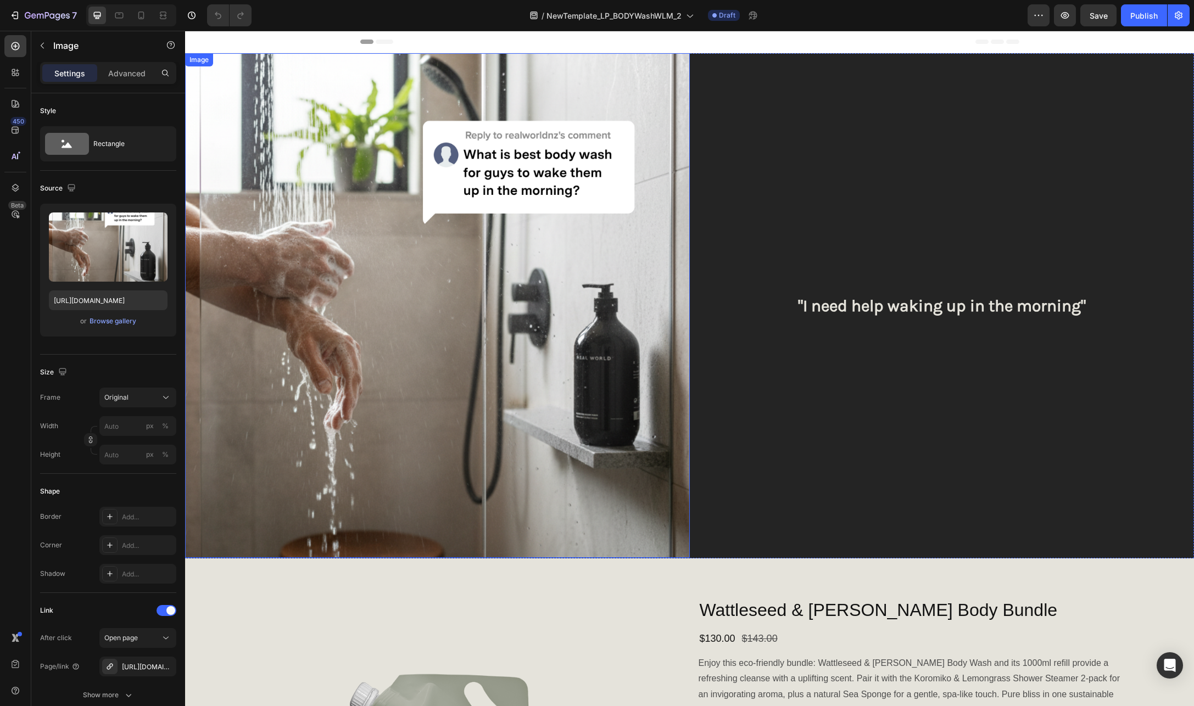
click at [517, 250] on img at bounding box center [437, 305] width 505 height 505
click at [125, 323] on div "Browse gallery" at bounding box center [113, 321] width 47 height 10
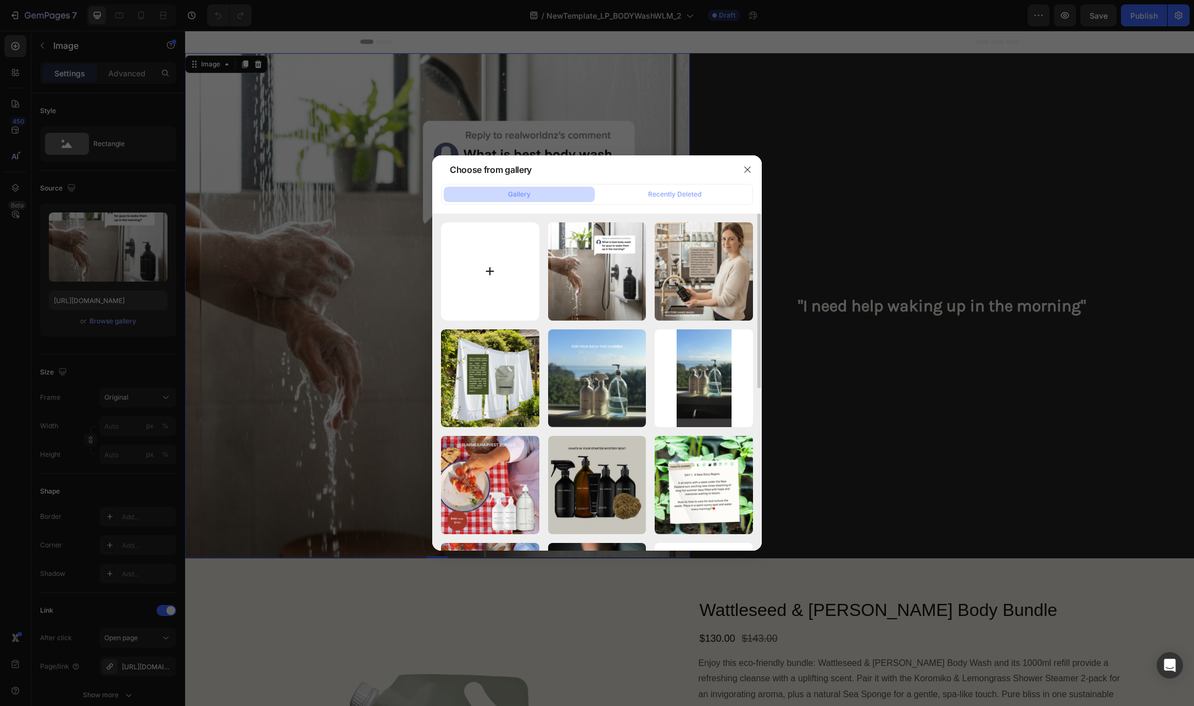
click at [494, 269] on input "file" at bounding box center [490, 271] width 98 height 98
click at [490, 269] on input "file" at bounding box center [490, 271] width 98 height 98
type input "C:\fakepath\Copy of Copy of Copy of Copy of Untitled (1080 x 1080 px).png"
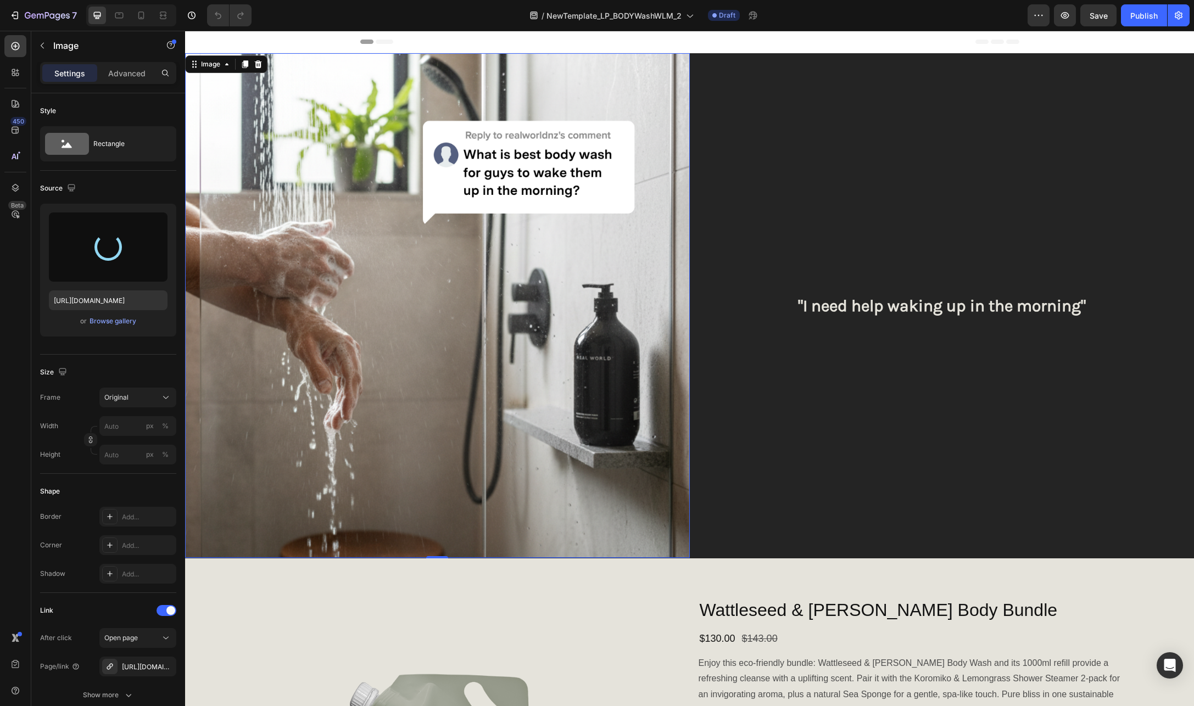
type input "[URL][DOMAIN_NAME]"
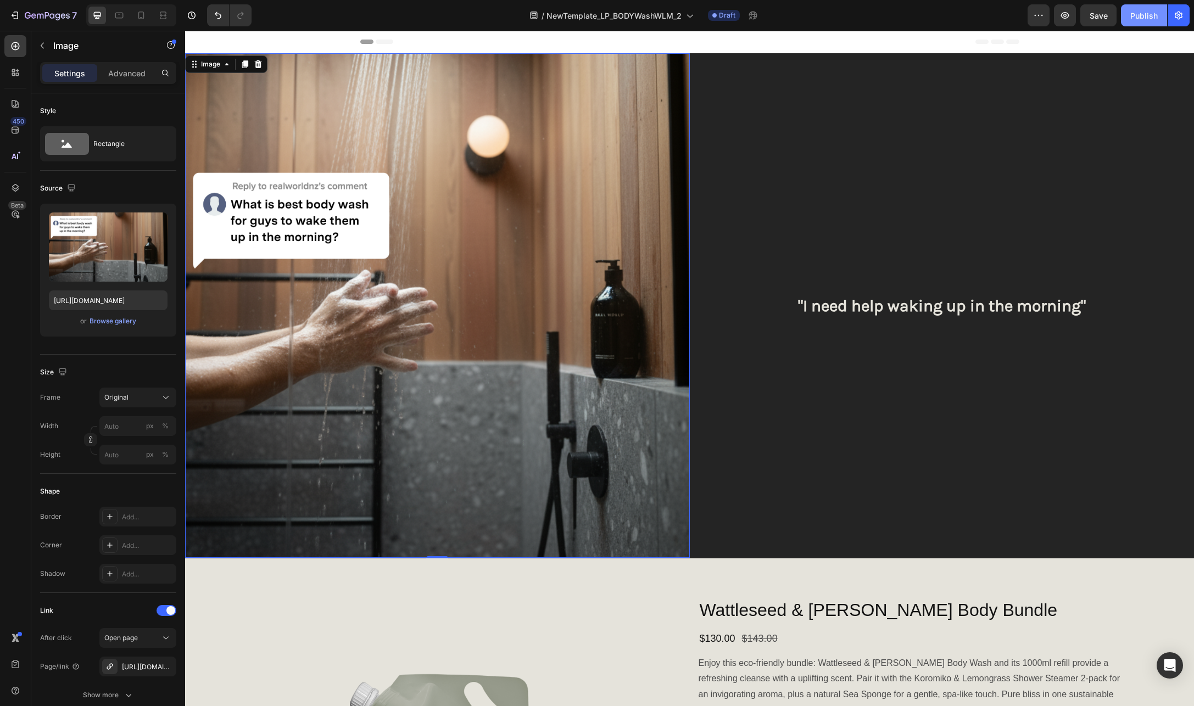
click at [1146, 22] on button "Publish" at bounding box center [1144, 15] width 46 height 22
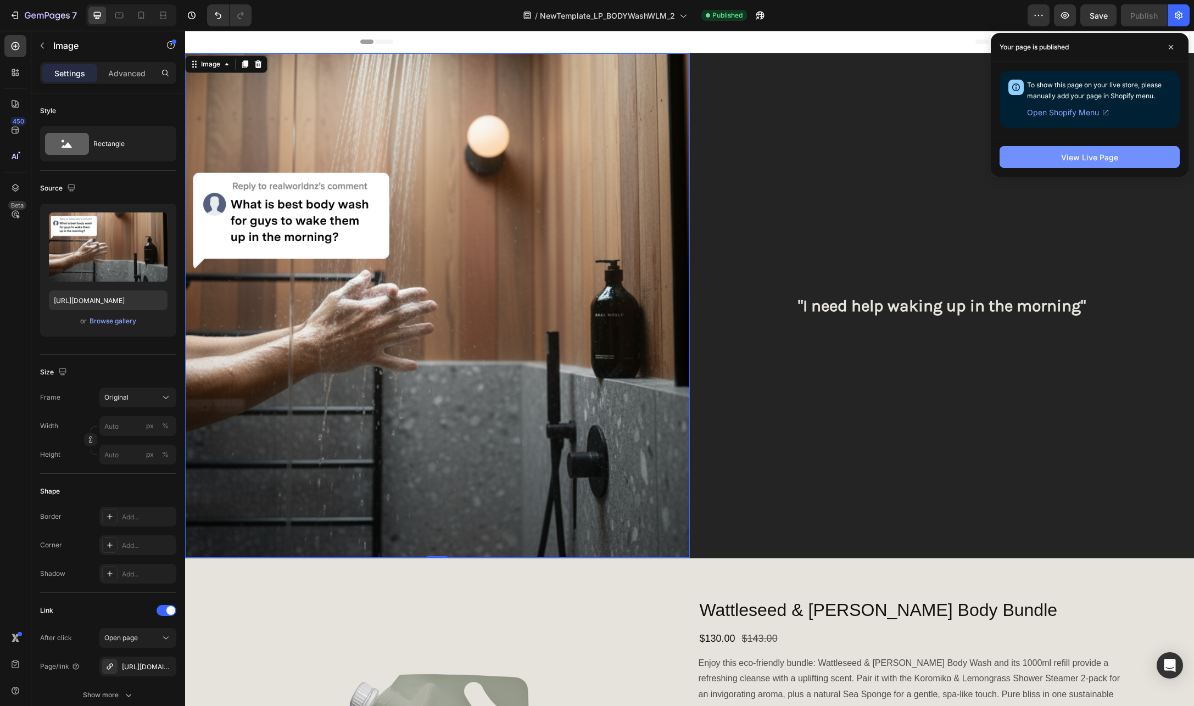
click at [1129, 155] on button "View Live Page" at bounding box center [1090, 157] width 180 height 22
